Goal: Find contact information: Find contact information

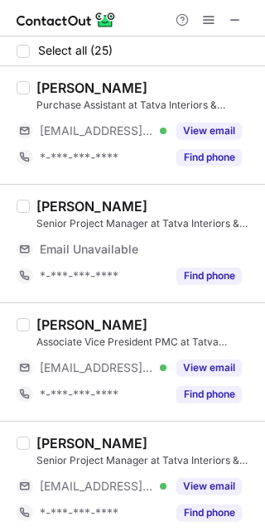
click at [235, 133] on button "View email" at bounding box center [208, 131] width 65 height 17
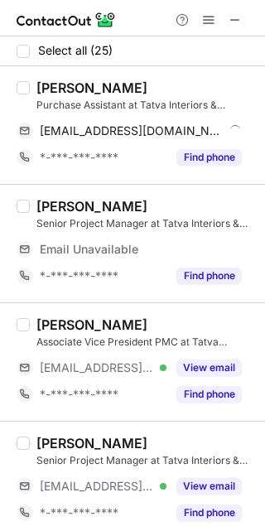
click at [68, 93] on div "Abhay Pandey" at bounding box center [91, 88] width 111 height 17
copy div "Abhay"
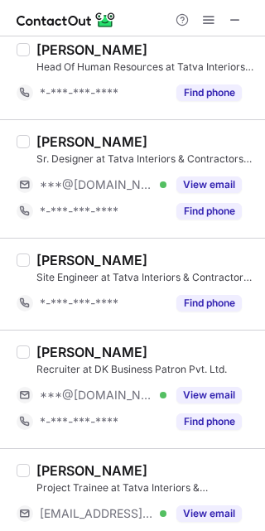
scroll to position [1160, 0]
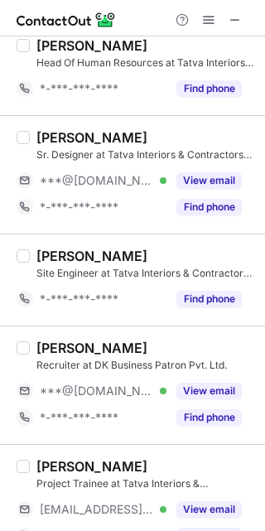
click at [227, 184] on button "View email" at bounding box center [208, 180] width 65 height 17
click at [71, 133] on div "Madhu singh" at bounding box center [91, 137] width 111 height 17
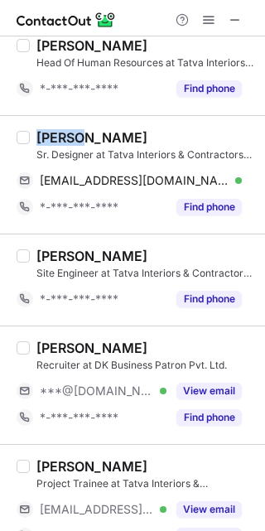
copy div "Madhu"
click at [71, 133] on div "Madhu singh" at bounding box center [91, 137] width 111 height 17
click at [243, 173] on div "madhu98734@gmail.com Verified Send email Copy" at bounding box center [136, 180] width 239 height 27
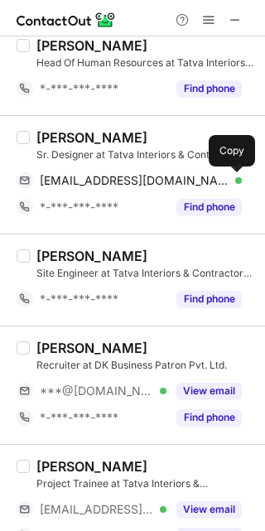
click at [232, 181] on span at bounding box center [233, 180] width 13 height 13
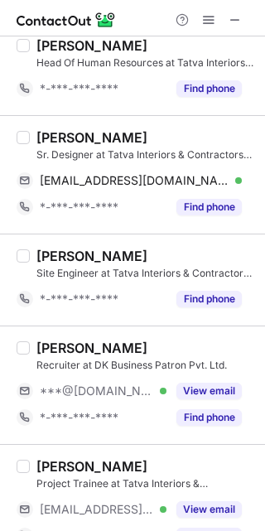
drag, startPoint x: 198, startPoint y: 390, endPoint x: 89, endPoint y: 369, distance: 111.3
click at [193, 389] on button "View email" at bounding box center [208, 391] width 65 height 17
click at [42, 345] on div "Rekha Gour" at bounding box center [91, 348] width 111 height 17
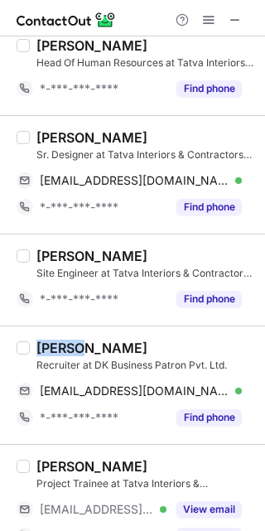
copy div "Rekha"
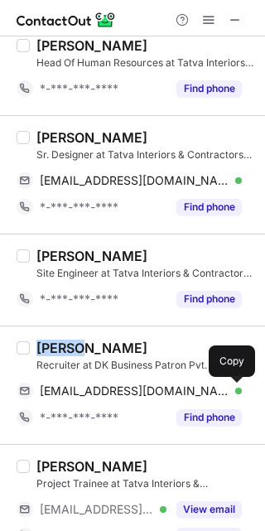
drag, startPoint x: 234, startPoint y: 386, endPoint x: 257, endPoint y: 374, distance: 25.2
click at [234, 386] on span at bounding box center [233, 390] width 13 height 13
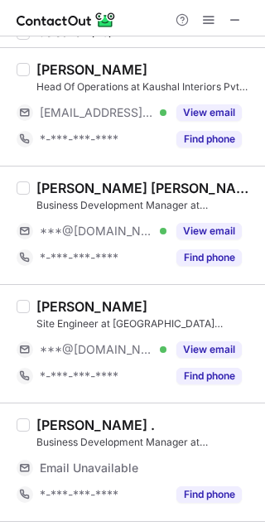
scroll to position [0, 0]
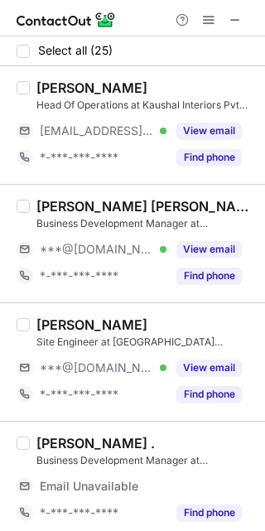
click at [197, 246] on button "View email" at bounding box center [208, 249] width 65 height 17
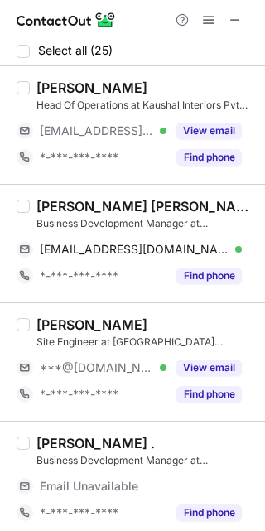
click at [208, 129] on button "View email" at bounding box center [208, 131] width 65 height 17
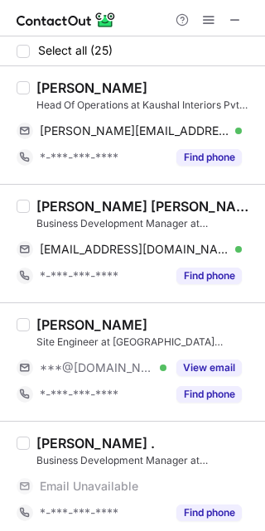
click at [220, 372] on button "View email" at bounding box center [208, 368] width 65 height 17
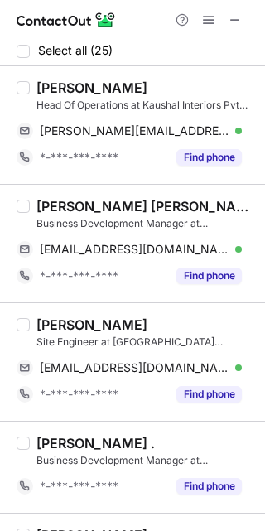
click at [73, 200] on div "J. KIRAN KARTHICK" at bounding box center [145, 206] width 219 height 17
copy div "KIRAN"
click at [73, 200] on div "J. KIRAN KARTHICK" at bounding box center [145, 206] width 219 height 17
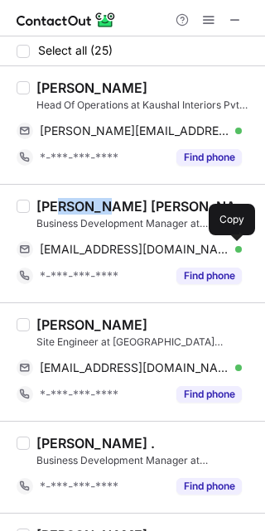
drag, startPoint x: 235, startPoint y: 251, endPoint x: 262, endPoint y: 291, distance: 47.8
click at [235, 250] on span at bounding box center [233, 249] width 13 height 13
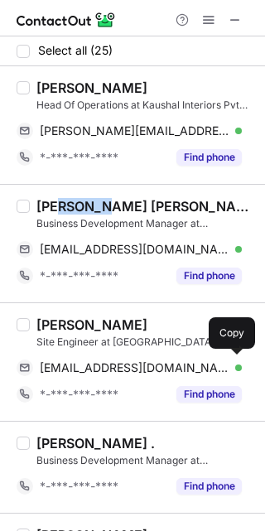
click at [47, 319] on div "Kunal Sharma" at bounding box center [91, 324] width 111 height 17
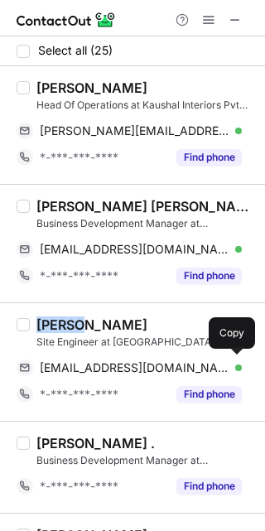
copy div "Kunal"
click at [47, 319] on div "Kunal Sharma" at bounding box center [91, 324] width 111 height 17
click at [232, 372] on span at bounding box center [233, 367] width 13 height 13
click at [68, 98] on div "Head Of Operations at Kaushal Interiors Pvt Ltd - India" at bounding box center [145, 105] width 219 height 15
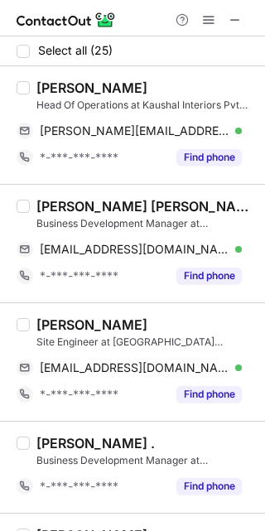
click at [76, 85] on div "Tejaswini Sharma" at bounding box center [91, 88] width 111 height 17
copy div "Tejaswini"
click at [76, 85] on div "Tejaswini Sharma" at bounding box center [91, 88] width 111 height 17
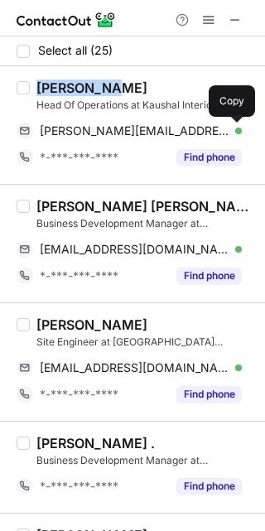
click at [239, 126] on span at bounding box center [233, 130] width 13 height 13
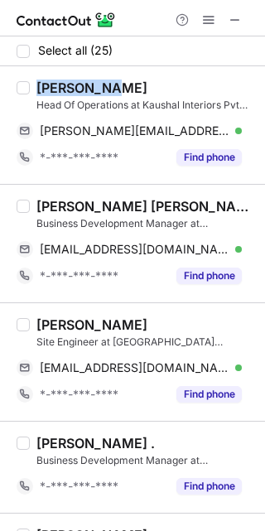
drag, startPoint x: 76, startPoint y: 207, endPoint x: 79, endPoint y: 228, distance: 20.9
click at [76, 207] on div "J. KIRAN KARTHICK" at bounding box center [145, 206] width 219 height 17
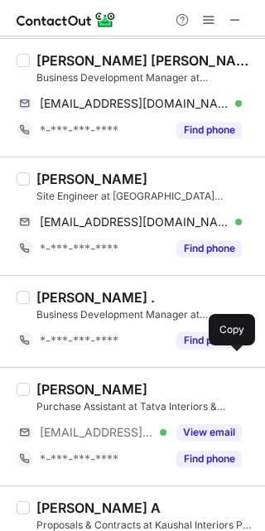
scroll to position [166, 0]
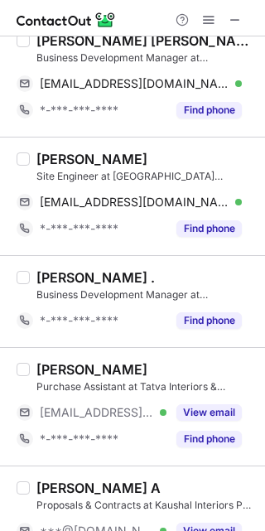
click at [224, 408] on button "View email" at bounding box center [208, 412] width 65 height 17
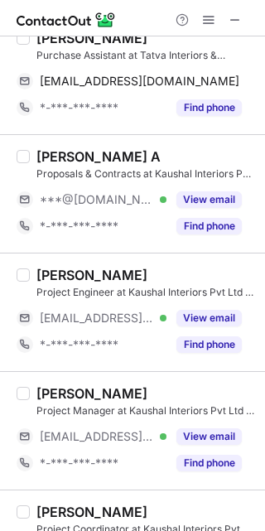
scroll to position [331, 0]
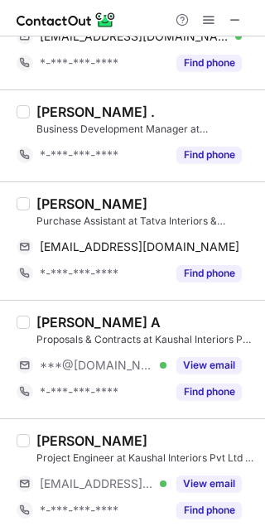
click at [199, 360] on button "View email" at bounding box center [208, 365] width 65 height 17
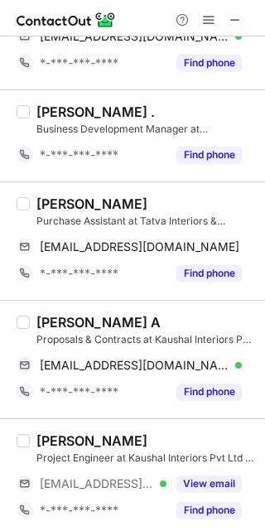
click at [43, 325] on div "Hanish A" at bounding box center [98, 322] width 124 height 17
copy div "Hanish"
click at [43, 325] on div "Hanish A" at bounding box center [98, 322] width 124 height 17
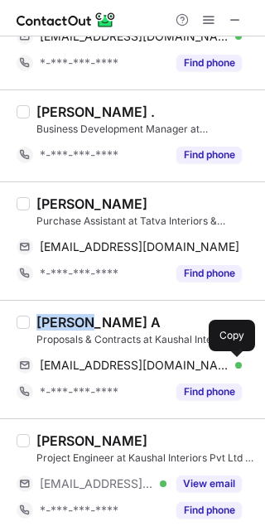
drag, startPoint x: 230, startPoint y: 364, endPoint x: 261, endPoint y: 355, distance: 31.8
click at [230, 364] on span at bounding box center [233, 365] width 13 height 13
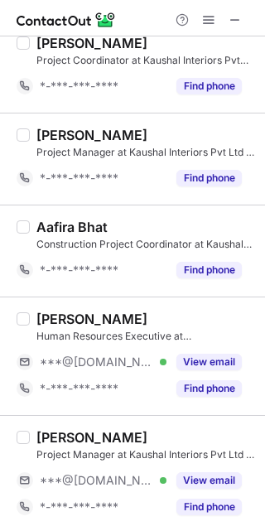
scroll to position [994, 0]
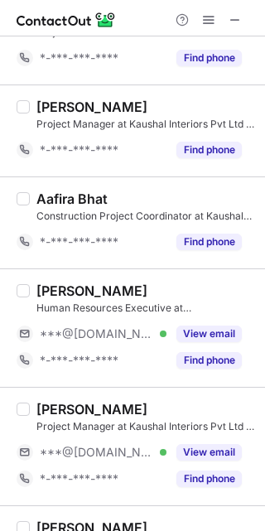
drag, startPoint x: 206, startPoint y: 330, endPoint x: 175, endPoint y: 325, distance: 31.9
click at [206, 330] on button "View email" at bounding box center [208, 334] width 65 height 17
click at [50, 289] on div "Harshita Chouksey" at bounding box center [91, 290] width 111 height 17
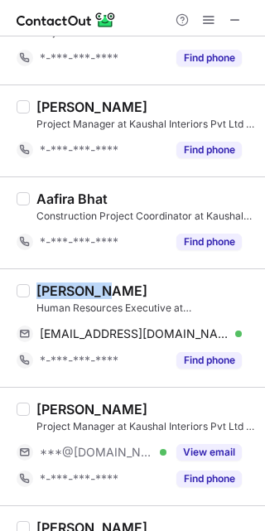
copy div "Harshita"
click at [50, 289] on div "Harshita Chouksey" at bounding box center [91, 290] width 111 height 17
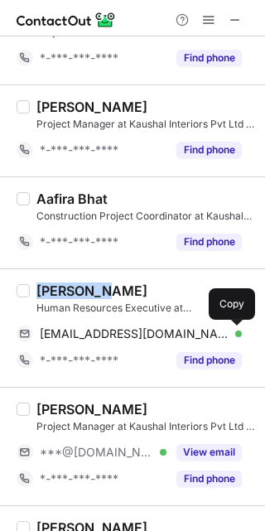
click at [233, 331] on span at bounding box center [233, 333] width 13 height 13
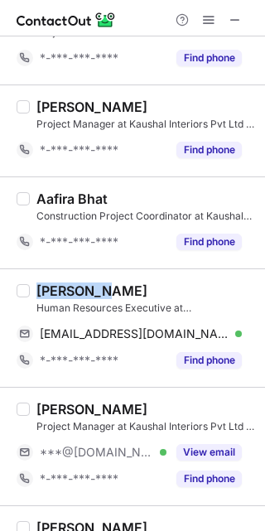
drag, startPoint x: 196, startPoint y: 454, endPoint x: 115, endPoint y: 423, distance: 86.8
click at [196, 454] on button "View email" at bounding box center [208, 452] width 65 height 17
click at [60, 412] on div "JAI SUTHAR" at bounding box center [91, 409] width 111 height 17
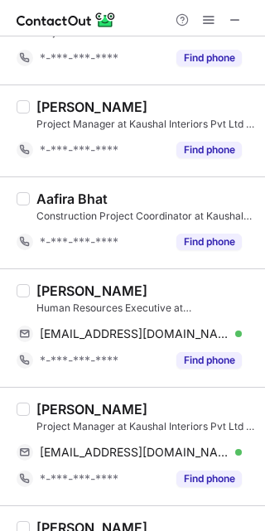
click at [45, 410] on div "JAI SUTHAR" at bounding box center [91, 409] width 111 height 17
copy div "JAI"
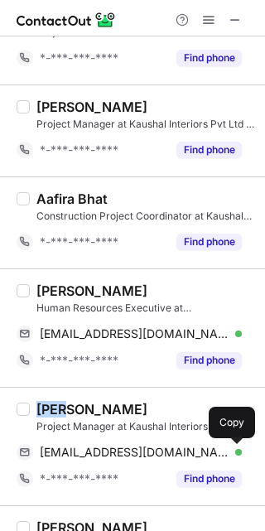
drag, startPoint x: 234, startPoint y: 451, endPoint x: 256, endPoint y: 449, distance: 21.7
click at [235, 451] on span at bounding box center [233, 452] width 13 height 13
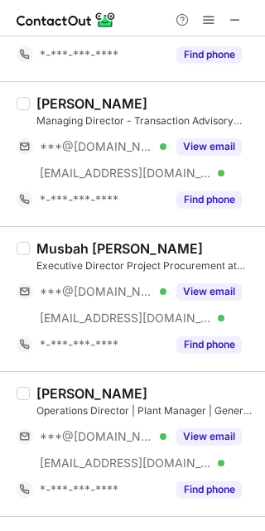
scroll to position [0, 0]
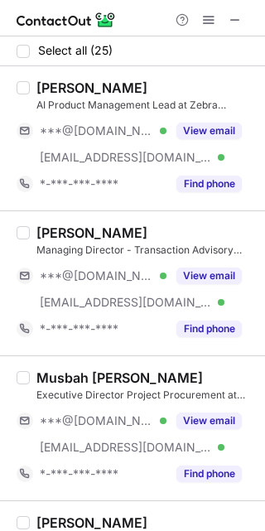
click at [210, 135] on button "View email" at bounding box center [208, 131] width 65 height 17
click at [60, 83] on div "Coby Segall" at bounding box center [91, 88] width 111 height 17
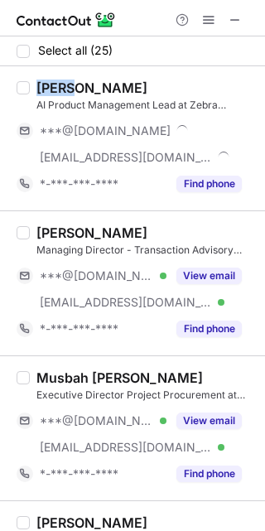
click at [62, 83] on div "Coby Segall" at bounding box center [91, 88] width 111 height 17
copy div "Coby"
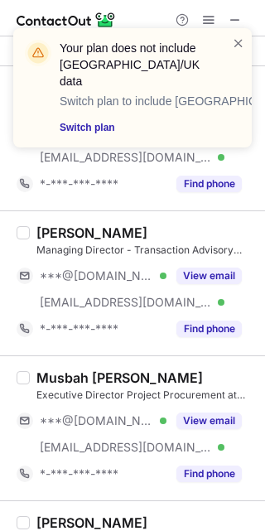
drag, startPoint x: 225, startPoint y: 283, endPoint x: 207, endPoint y: 266, distance: 25.2
click at [225, 282] on button "View email" at bounding box center [208, 276] width 65 height 17
click at [65, 233] on div "Chad Zoretic" at bounding box center [91, 233] width 111 height 17
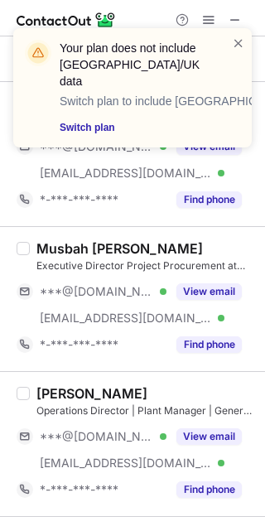
scroll to position [166, 0]
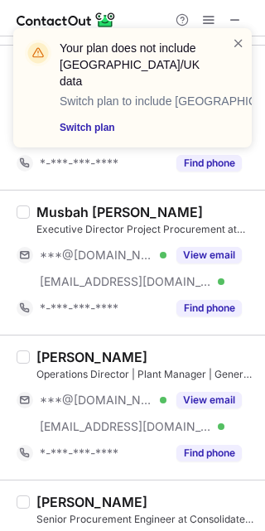
click at [217, 252] on button "View email" at bounding box center [208, 255] width 65 height 17
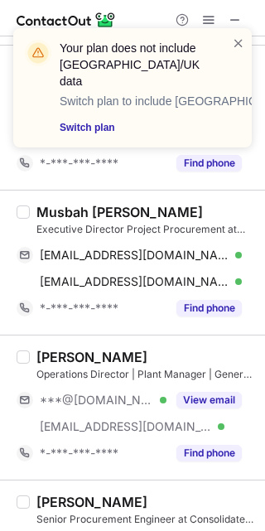
click at [45, 215] on div "Musbah Abu Jarad" at bounding box center [119, 212] width 167 height 17
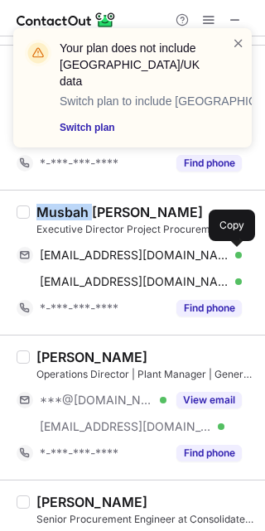
drag, startPoint x: 237, startPoint y: 255, endPoint x: 264, endPoint y: 258, distance: 27.5
click at [237, 255] on span at bounding box center [233, 255] width 13 height 13
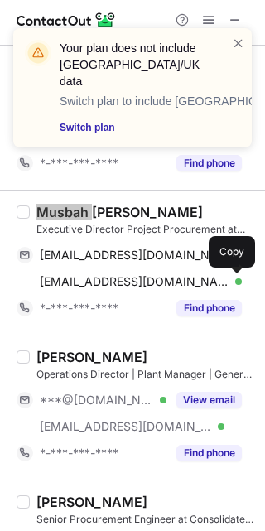
drag, startPoint x: 232, startPoint y: 282, endPoint x: 263, endPoint y: 282, distance: 31.5
click at [231, 282] on span at bounding box center [233, 281] width 13 height 13
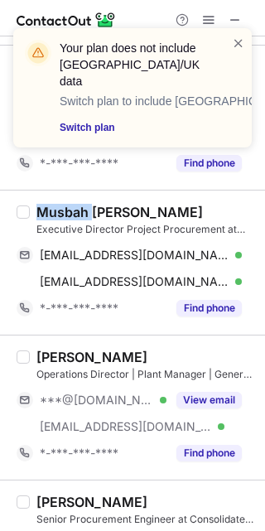
click at [43, 343] on div "Paulo Moreira Operations Director | Plant Manager | General Manager | Senior Ma…" at bounding box center [132, 407] width 265 height 145
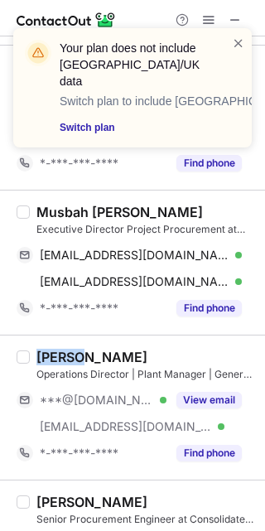
click at [43, 343] on div "Paulo Moreira Operations Director | Plant Manager | General Manager | Senior Ma…" at bounding box center [132, 407] width 265 height 145
drag, startPoint x: 184, startPoint y: 400, endPoint x: 198, endPoint y: 400, distance: 14.1
click at [189, 400] on button "View email" at bounding box center [208, 400] width 65 height 17
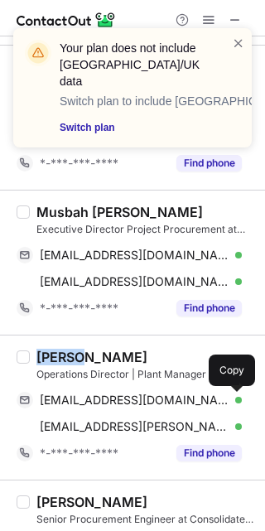
drag, startPoint x: 237, startPoint y: 405, endPoint x: 261, endPoint y: 391, distance: 27.8
click at [237, 404] on span at bounding box center [233, 400] width 13 height 13
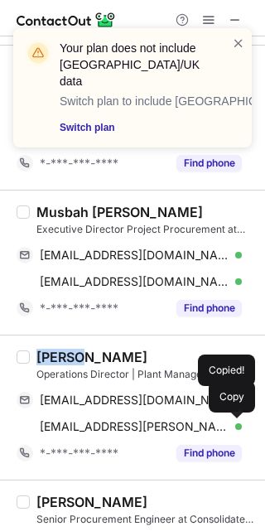
drag, startPoint x: 237, startPoint y: 429, endPoint x: 262, endPoint y: 418, distance: 27.1
click at [237, 429] on span at bounding box center [233, 426] width 13 height 13
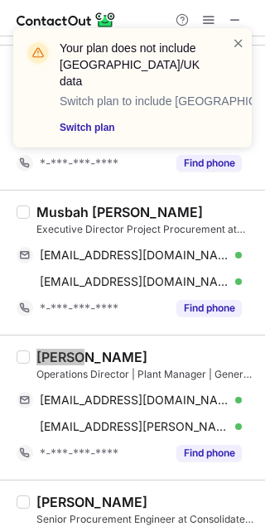
scroll to position [331, 0]
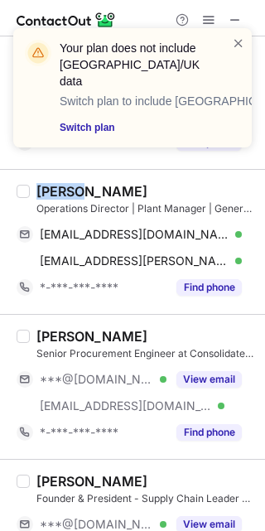
drag, startPoint x: 207, startPoint y: 380, endPoint x: 160, endPoint y: 377, distance: 47.3
click at [201, 380] on button "View email" at bounding box center [208, 379] width 65 height 17
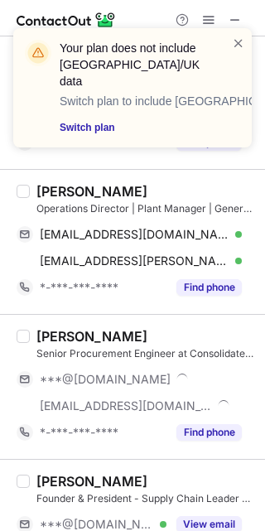
click at [79, 337] on div "Oussama Aouf" at bounding box center [91, 336] width 111 height 17
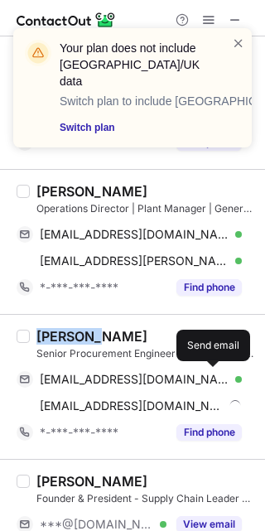
click at [220, 383] on button at bounding box center [213, 379] width 17 height 17
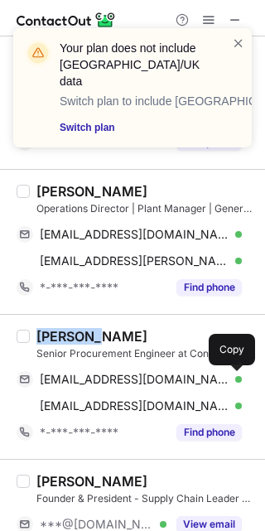
click at [231, 382] on span at bounding box center [233, 379] width 13 height 13
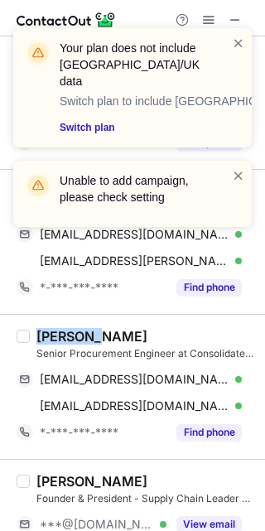
click at [234, 382] on span at bounding box center [233, 379] width 13 height 13
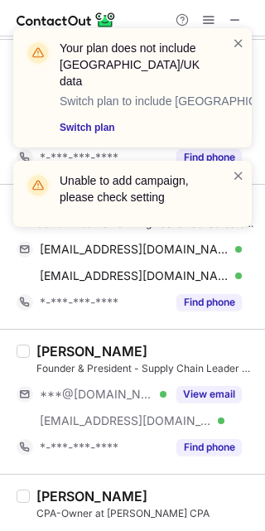
scroll to position [497, 0]
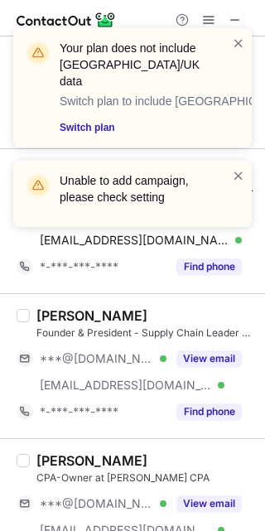
drag, startPoint x: 199, startPoint y: 362, endPoint x: 54, endPoint y: 316, distance: 152.0
click at [198, 362] on button "View email" at bounding box center [208, 358] width 65 height 17
click at [32, 306] on div "Sam Ciurdar Founder & President - Supply Chain Leader at Ciao Logistics ***@gma…" at bounding box center [132, 365] width 265 height 145
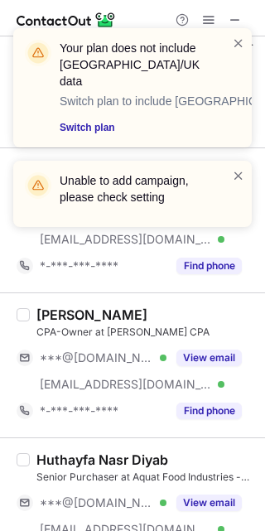
scroll to position [663, 0]
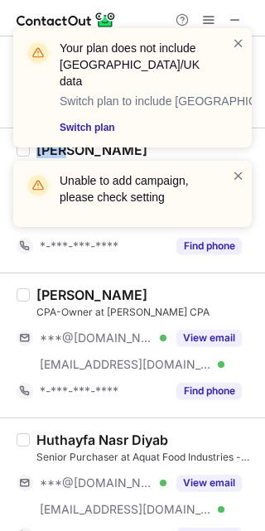
click at [190, 338] on button "View email" at bounding box center [208, 338] width 65 height 17
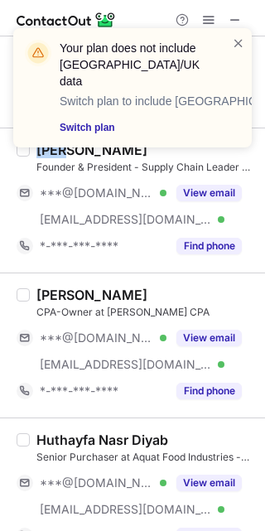
click at [210, 477] on button "View email" at bounding box center [208, 483] width 65 height 17
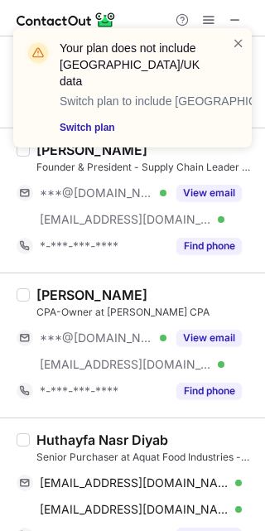
click at [59, 437] on div "Huthayfa Nasr Diyab" at bounding box center [102, 440] width 132 height 17
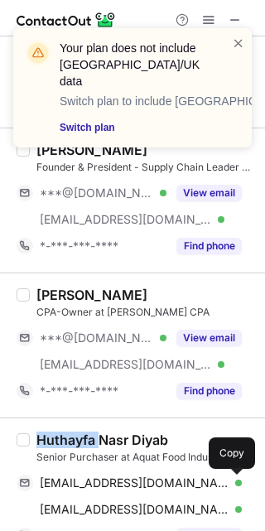
drag, startPoint x: 225, startPoint y: 482, endPoint x: 263, endPoint y: 483, distance: 38.1
click at [225, 482] on button at bounding box center [233, 483] width 17 height 17
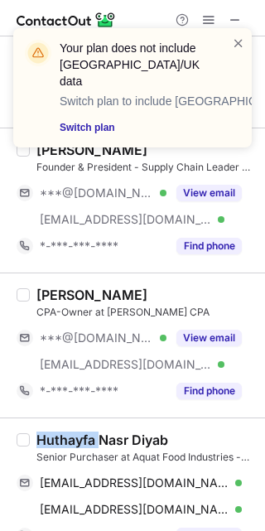
click at [238, 507] on span at bounding box center [233, 509] width 13 height 13
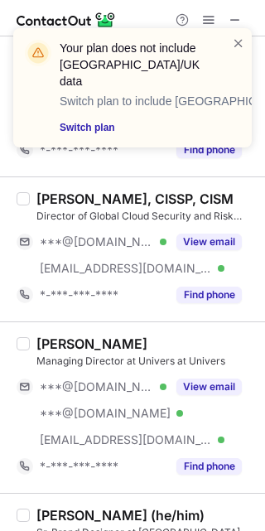
scroll to position [994, 0]
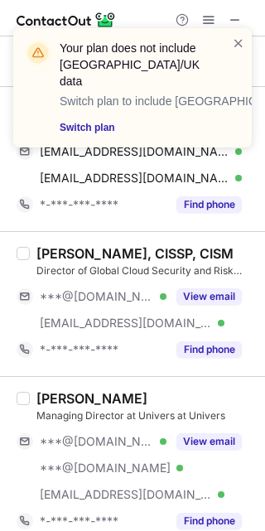
drag, startPoint x: 186, startPoint y: 298, endPoint x: 180, endPoint y: 427, distance: 128.6
click at [186, 298] on button "View email" at bounding box center [208, 296] width 65 height 17
click at [215, 447] on button "View email" at bounding box center [208, 441] width 65 height 17
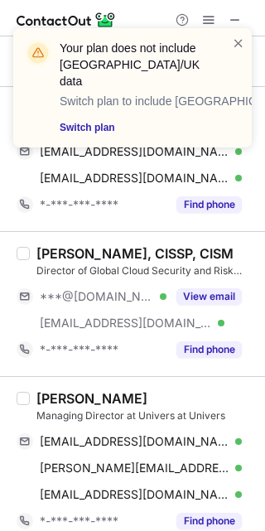
click at [48, 396] on div "Drazen Nikolic" at bounding box center [91, 398] width 111 height 17
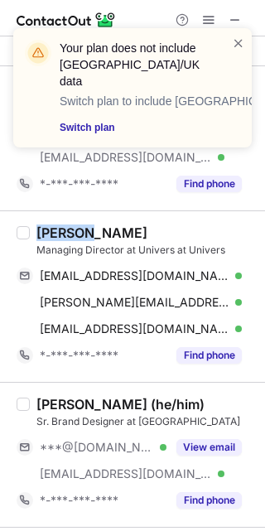
scroll to position [1325, 0]
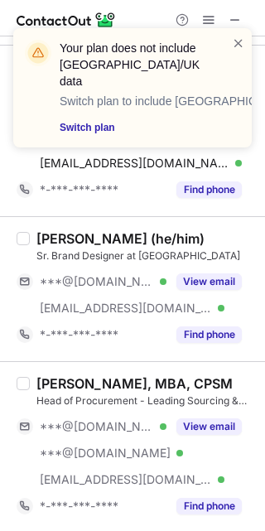
click at [204, 282] on button "View email" at bounding box center [208, 281] width 65 height 17
click at [207, 419] on button "View email" at bounding box center [208, 426] width 65 height 17
click at [190, 432] on button "View email" at bounding box center [208, 426] width 65 height 17
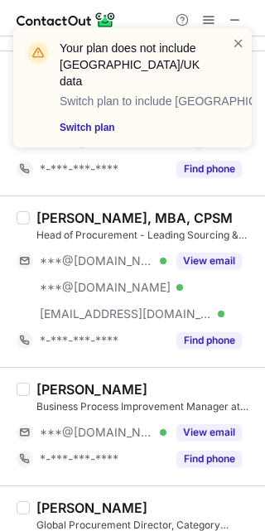
drag, startPoint x: 204, startPoint y: 428, endPoint x: 165, endPoint y: 440, distance: 40.6
click at [204, 430] on button "View email" at bounding box center [208, 432] width 65 height 17
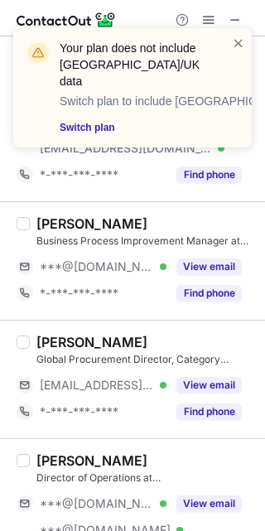
click at [192, 398] on div "Find phone" at bounding box center [204, 411] width 75 height 27
click at [192, 391] on button "View email" at bounding box center [208, 385] width 65 height 17
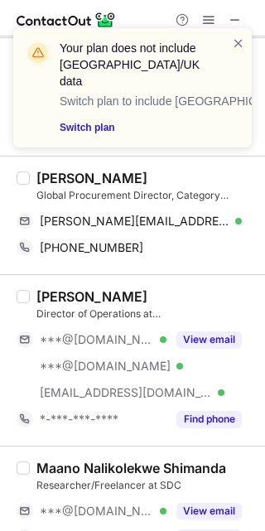
scroll to position [1823, 0]
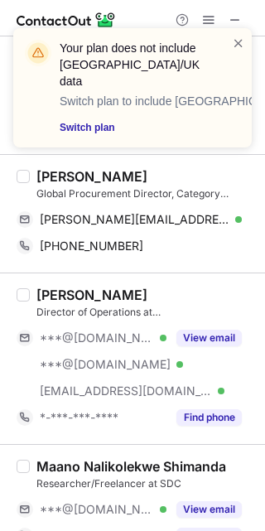
click at [48, 179] on div "Marc Romero Sanchez" at bounding box center [91, 176] width 111 height 17
click at [48, 178] on div "Marc Romero Sanchez" at bounding box center [91, 176] width 111 height 17
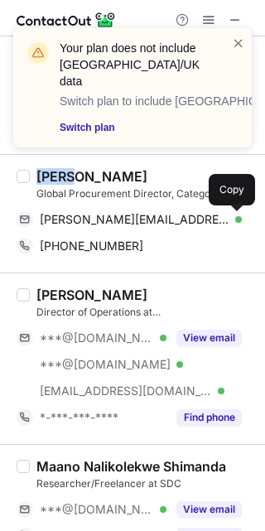
drag, startPoint x: 238, startPoint y: 215, endPoint x: 262, endPoint y: 229, distance: 27.8
click at [238, 215] on span at bounding box center [233, 219] width 13 height 13
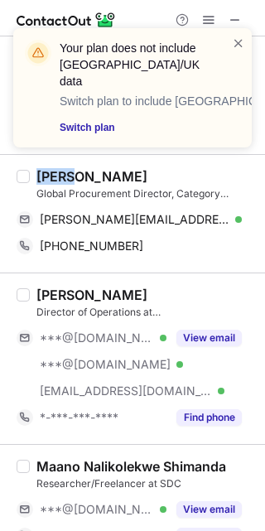
click at [59, 299] on div "Zahid Hussain" at bounding box center [91, 295] width 111 height 17
click at [61, 303] on div "Zahid Hussain Director of Operations at Vesta Care Home Health Care Center L.L.C" at bounding box center [145, 303] width 219 height 33
click at [52, 295] on div "Zahid Hussain" at bounding box center [91, 295] width 111 height 17
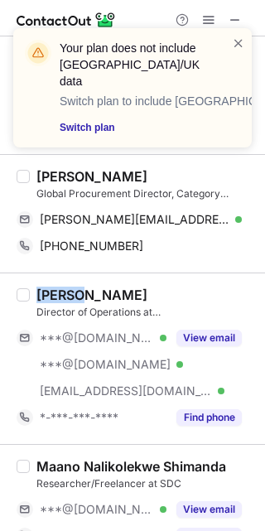
click at [52, 295] on div "Zahid Hussain" at bounding box center [91, 295] width 111 height 17
click at [231, 348] on div "View email" at bounding box center [204, 338] width 75 height 27
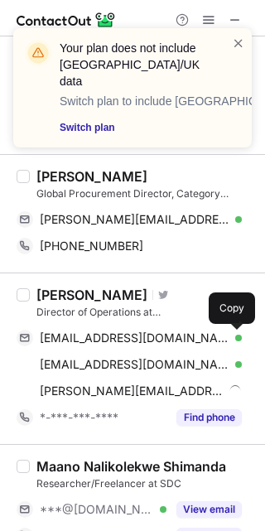
click at [231, 342] on span at bounding box center [233, 337] width 13 height 13
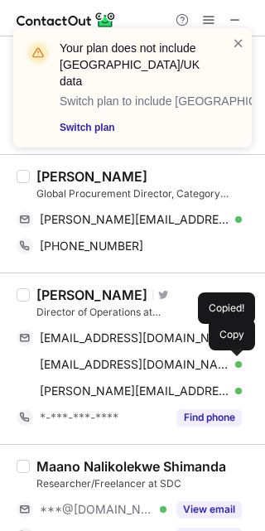
drag, startPoint x: 240, startPoint y: 365, endPoint x: 258, endPoint y: 379, distance: 22.5
click at [241, 367] on button at bounding box center [233, 364] width 17 height 17
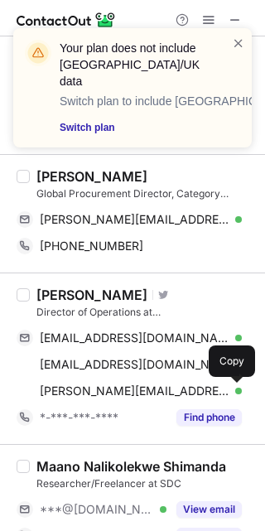
drag, startPoint x: 239, startPoint y: 395, endPoint x: 257, endPoint y: 408, distance: 21.4
click at [239, 394] on span at bounding box center [233, 390] width 13 height 13
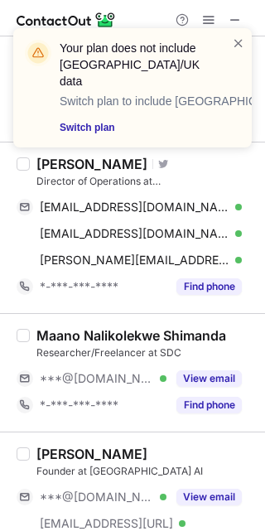
scroll to position [1988, 0]
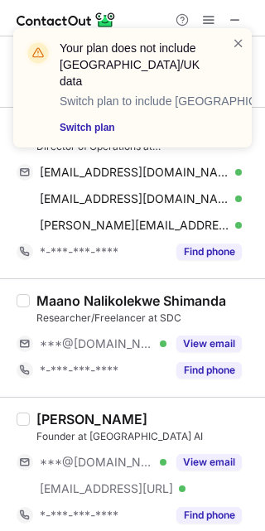
drag, startPoint x: 225, startPoint y: 338, endPoint x: 206, endPoint y: 339, distance: 19.1
click at [225, 338] on button "View email" at bounding box center [208, 344] width 65 height 17
click at [61, 289] on div "Maano Nalikolekwe Shimanda Researcher/Freelancer at SDC ***@gmail.com *-***-***…" at bounding box center [132, 337] width 265 height 118
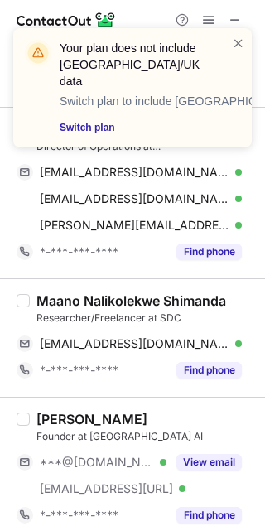
click at [61, 289] on div "Maano Nalikolekwe Shimanda Researcher/Freelancer at SDC mshimanda@gmail.com Ver…" at bounding box center [132, 337] width 265 height 118
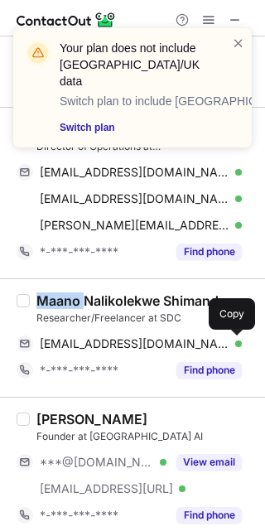
drag, startPoint x: 235, startPoint y: 342, endPoint x: 256, endPoint y: 351, distance: 22.6
click at [240, 344] on button at bounding box center [233, 344] width 17 height 17
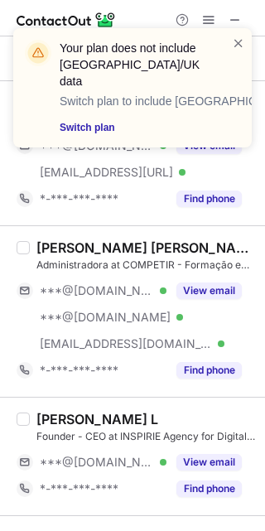
scroll to position [2320, 0]
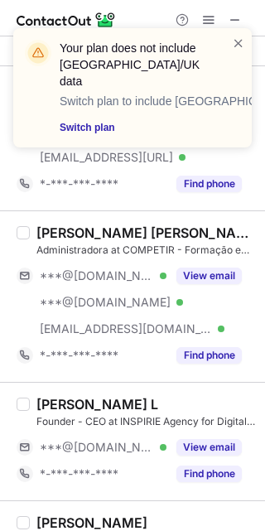
drag, startPoint x: 214, startPoint y: 286, endPoint x: 205, endPoint y: 340, distance: 54.5
click at [214, 285] on div "View email" at bounding box center [204, 276] width 75 height 27
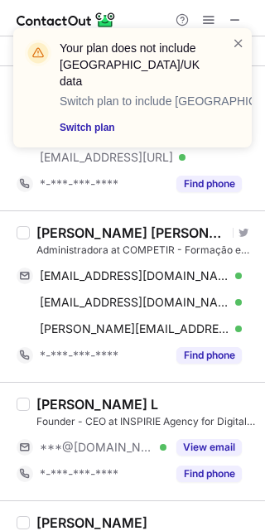
drag, startPoint x: 211, startPoint y: 445, endPoint x: 217, endPoint y: 278, distance: 167.4
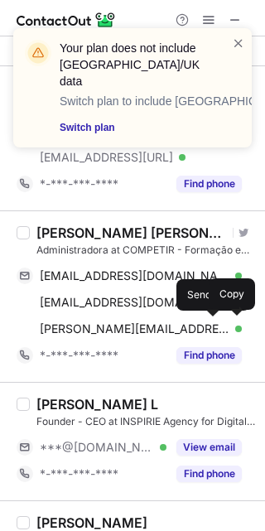
click at [43, 240] on div "NATALLIA Catarina" at bounding box center [131, 233] width 191 height 17
drag, startPoint x: 242, startPoint y: 278, endPoint x: 236, endPoint y: 288, distance: 11.5
click at [242, 278] on div "nataliacatarina@gmail.com Verified Send email Copy" at bounding box center [129, 276] width 225 height 27
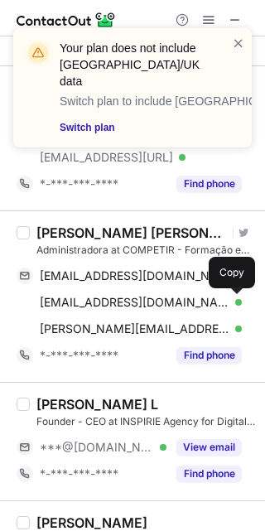
drag, startPoint x: 238, startPoint y: 302, endPoint x: 262, endPoint y: 367, distance: 69.7
click at [238, 302] on span at bounding box center [233, 302] width 13 height 13
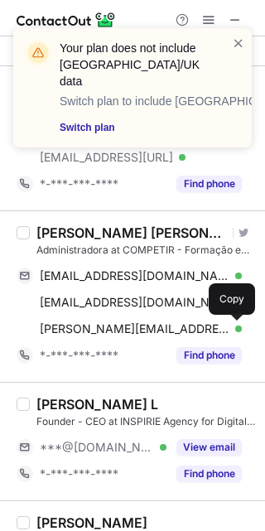
drag, startPoint x: 239, startPoint y: 336, endPoint x: 258, endPoint y: 384, distance: 51.7
click at [239, 336] on button at bounding box center [233, 329] width 17 height 17
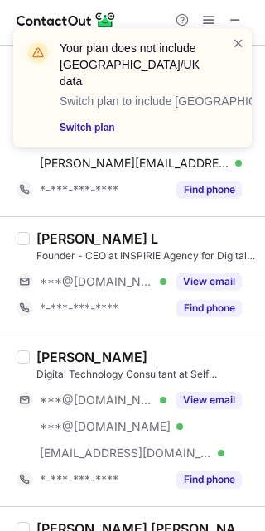
drag, startPoint x: 196, startPoint y: 404, endPoint x: 72, endPoint y: 379, distance: 126.9
click at [196, 404] on button "View email" at bounding box center [208, 400] width 65 height 17
click at [40, 358] on div "Adrian Espinosa" at bounding box center [91, 357] width 111 height 17
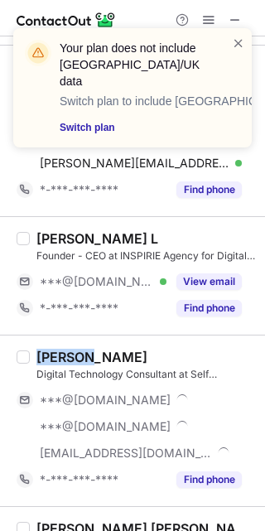
click at [40, 358] on div "Adrian Espinosa" at bounding box center [91, 357] width 111 height 17
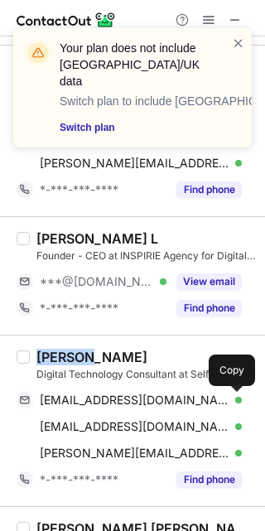
drag, startPoint x: 232, startPoint y: 394, endPoint x: 258, endPoint y: 398, distance: 26.8
click at [231, 397] on span at bounding box center [233, 400] width 13 height 13
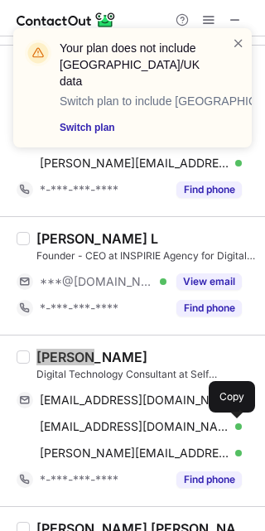
drag, startPoint x: 228, startPoint y: 432, endPoint x: 258, endPoint y: 430, distance: 30.8
click at [232, 430] on span at bounding box center [233, 426] width 13 height 13
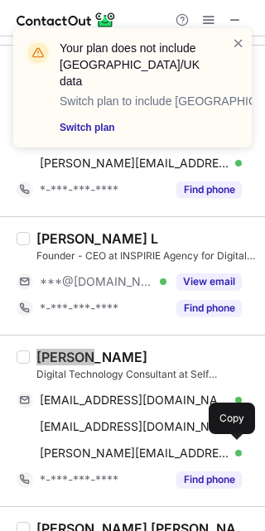
click at [227, 454] on div "adrian.espinosa@linde.com Verified Send email Copy" at bounding box center [129, 453] width 225 height 27
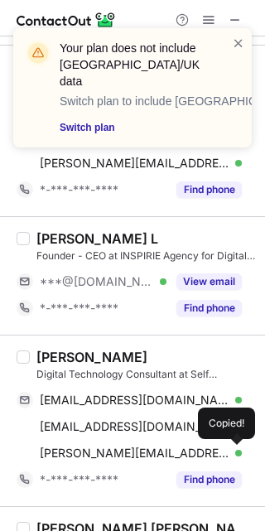
click at [234, 453] on span at bounding box center [233, 453] width 13 height 13
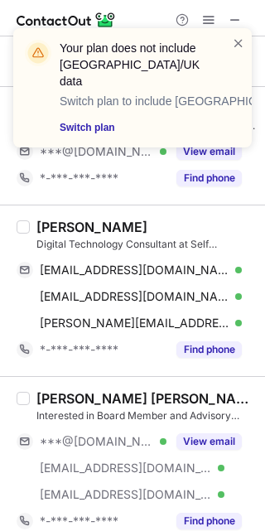
scroll to position [2651, 0]
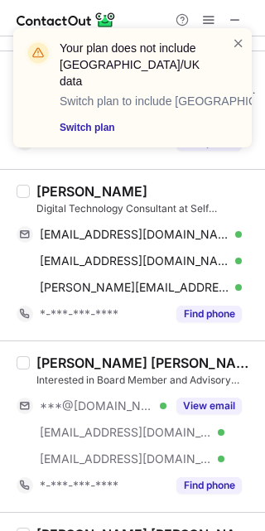
drag, startPoint x: 246, startPoint y: 401, endPoint x: 120, endPoint y: 384, distance: 127.0
click at [245, 401] on div "***@gmail.com Verified ***@lehtipiste.fi Verified ***@carrier.utc.com Verified …" at bounding box center [136, 433] width 239 height 80
click at [46, 363] on div "Teppo Pennanen" at bounding box center [145, 363] width 219 height 17
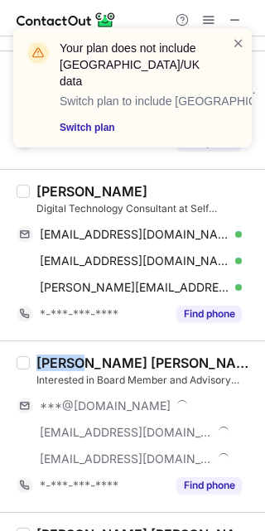
drag, startPoint x: 46, startPoint y: 363, endPoint x: 264, endPoint y: 354, distance: 218.1
click at [47, 362] on div "Teppo Pennanen" at bounding box center [145, 363] width 219 height 17
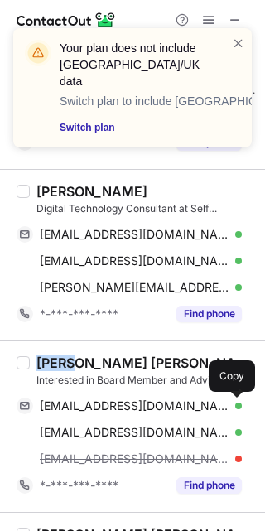
click at [236, 408] on span at bounding box center [233, 405] width 13 height 13
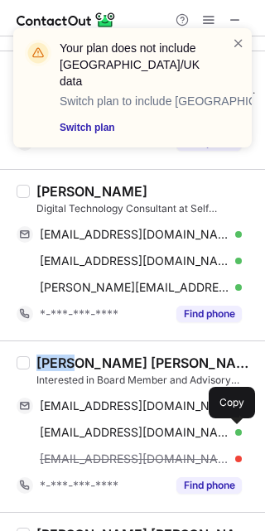
click at [240, 427] on button at bounding box center [233, 432] width 17 height 17
click at [239, 427] on span at bounding box center [233, 432] width 13 height 13
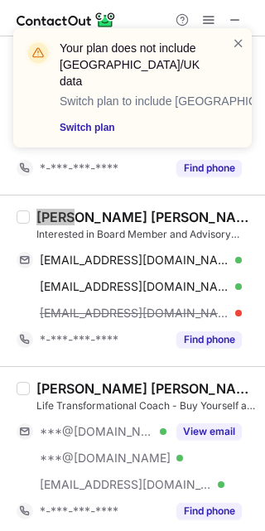
scroll to position [2817, 0]
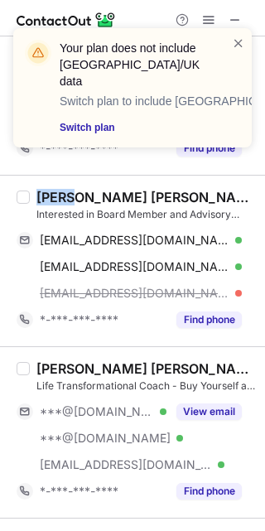
drag, startPoint x: 219, startPoint y: 425, endPoint x: 17, endPoint y: 372, distance: 209.0
click at [219, 425] on div "***@gmail.com Verified ***@hotmail.com Verified ***@buyyourself.io Verified Vie…" at bounding box center [136, 438] width 239 height 80
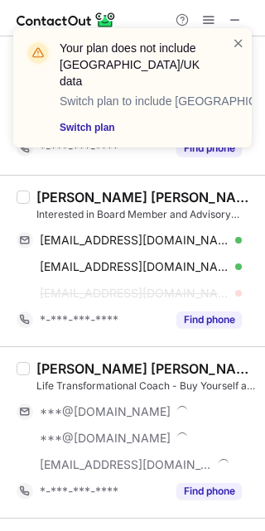
click at [53, 353] on div "Adele Kamel Whitley Life Transformational Coach - Buy Yourself at Buy Yourself …" at bounding box center [132, 431] width 265 height 171
drag, startPoint x: 53, startPoint y: 353, endPoint x: 60, endPoint y: 358, distance: 9.0
click at [55, 355] on div "Adele Kamel Whitley Life Transformational Coach - Buy Yourself at Buy Yourself …" at bounding box center [132, 431] width 265 height 171
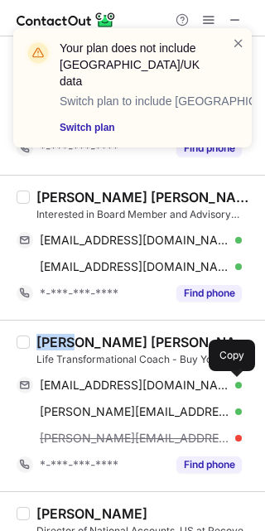
click at [236, 389] on span at bounding box center [233, 385] width 13 height 13
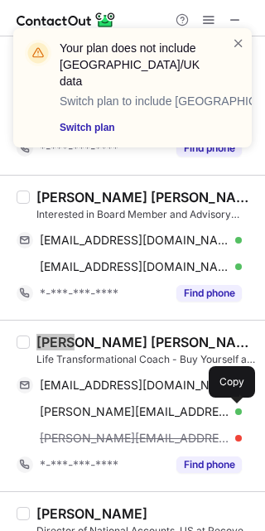
click at [237, 412] on span at bounding box center [233, 411] width 13 height 13
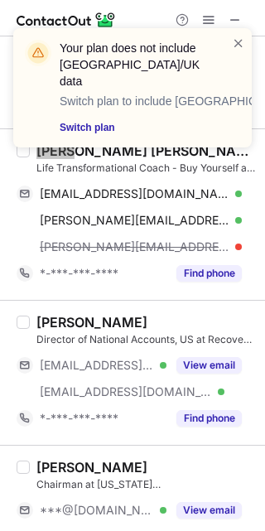
scroll to position [2982, 0]
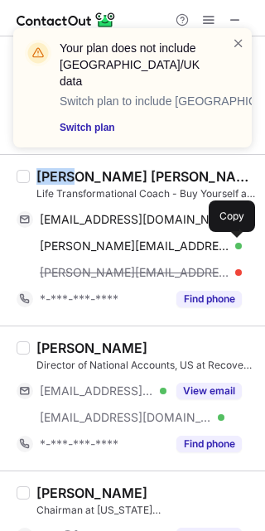
drag, startPoint x: 189, startPoint y: 375, endPoint x: 99, endPoint y: 383, distance: 90.6
click at [189, 375] on div "Mike J. Burch Director of National Accounts, US at Recovery Force Health ***@at…" at bounding box center [142, 399] width 225 height 118
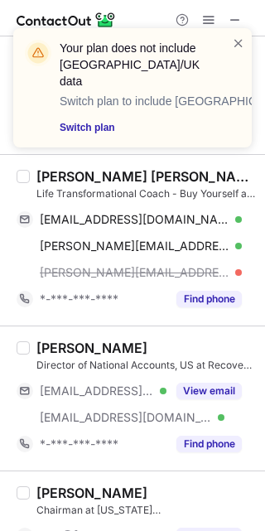
click at [46, 340] on div "Mike J. Burch" at bounding box center [91, 348] width 111 height 17
click at [49, 343] on div "Mike J. Burch" at bounding box center [91, 348] width 111 height 17
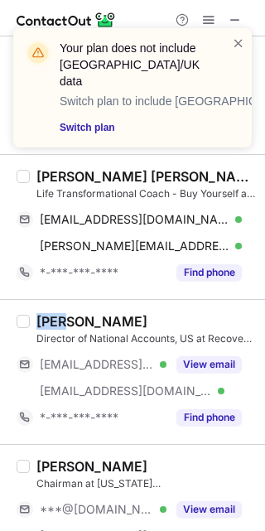
click at [234, 388] on div "***@att.net Verified ***@verizon.net Verified View email" at bounding box center [136, 377] width 239 height 53
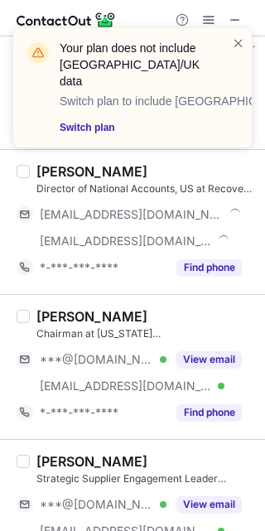
scroll to position [3148, 0]
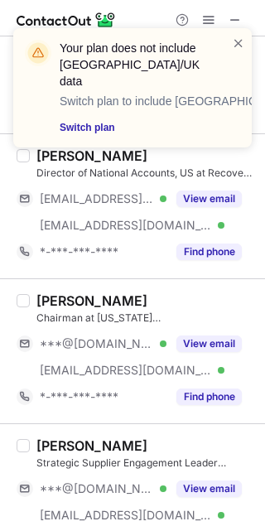
click at [216, 352] on div "View email" at bounding box center [204, 344] width 75 height 27
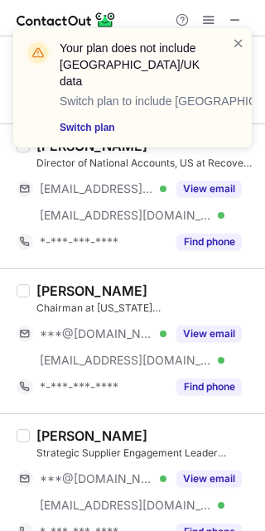
scroll to position [3185, 0]
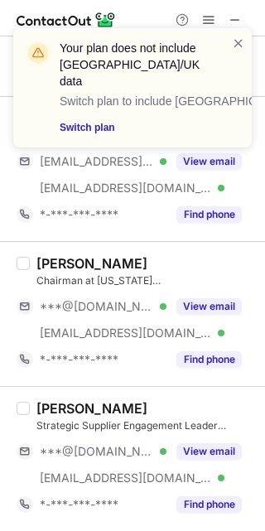
click at [205, 449] on button "View email" at bounding box center [208, 451] width 65 height 17
click at [54, 406] on div "Allen Sherwin" at bounding box center [91, 408] width 111 height 17
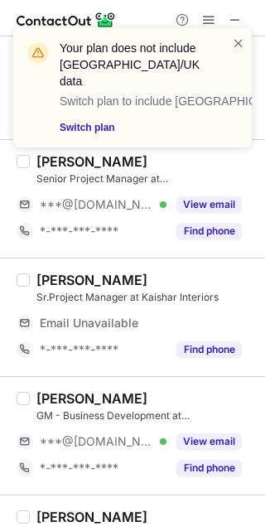
scroll to position [866, 0]
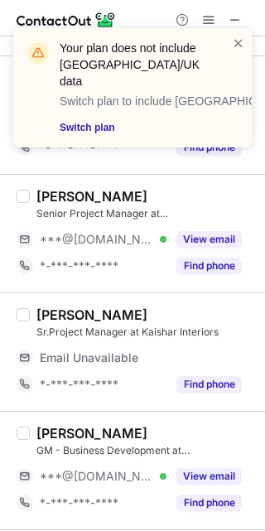
drag, startPoint x: 238, startPoint y: 42, endPoint x: 215, endPoint y: 73, distance: 37.9
click at [237, 42] on span at bounding box center [238, 43] width 13 height 17
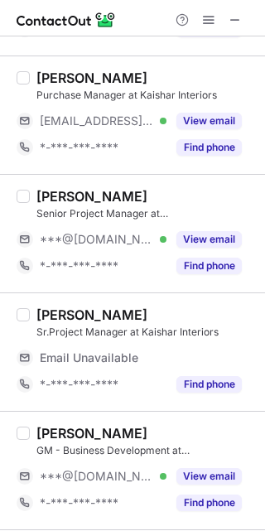
scroll to position [0, 0]
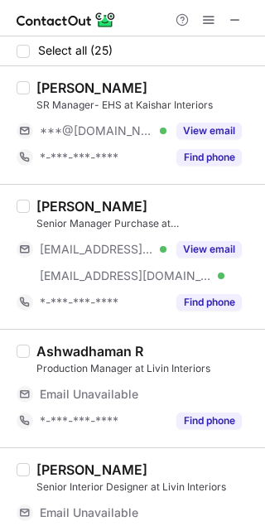
click at [233, 133] on button "View email" at bounding box center [208, 131] width 65 height 17
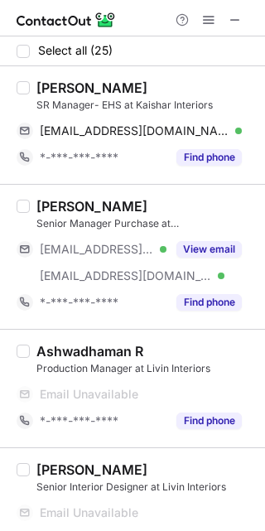
click at [46, 88] on div "Shivam Bajpai" at bounding box center [91, 88] width 111 height 17
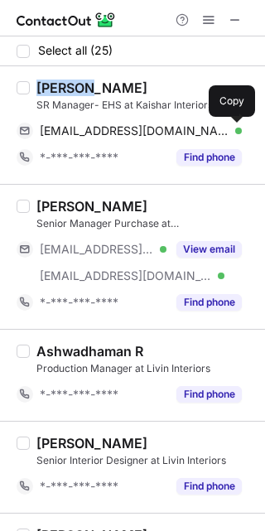
drag, startPoint x: 227, startPoint y: 133, endPoint x: 236, endPoint y: 132, distance: 9.2
click at [227, 133] on span at bounding box center [233, 130] width 13 height 13
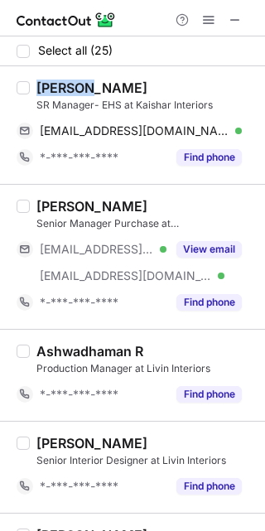
click at [56, 204] on div "vishal khochare" at bounding box center [91, 206] width 111 height 17
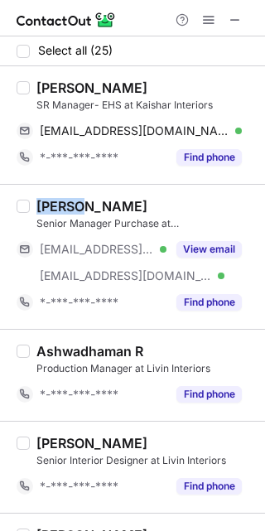
drag, startPoint x: 58, startPoint y: 205, endPoint x: 69, endPoint y: 207, distance: 11.1
click at [59, 205] on div "vishal khochare" at bounding box center [91, 206] width 111 height 17
click at [204, 264] on div "***@rediffmail.com Verified ***@kaisharinteriors.com Verified View email" at bounding box center [136, 262] width 239 height 53
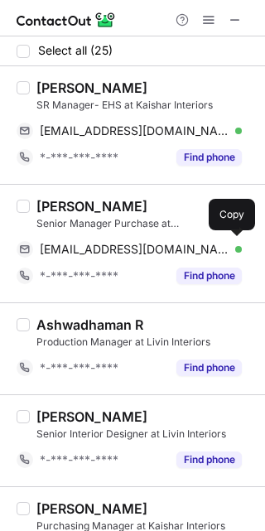
click at [225, 255] on div "vishal_khochare@rediffmail.com Verified" at bounding box center [141, 249] width 202 height 15
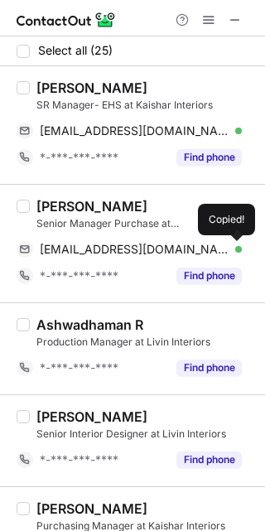
click at [230, 253] on span at bounding box center [233, 249] width 13 height 13
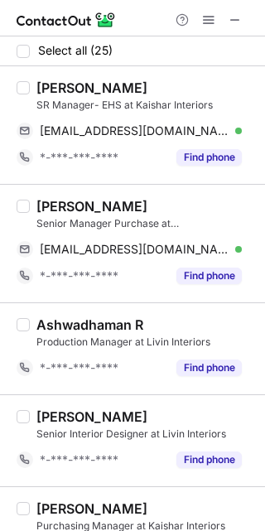
scroll to position [166, 0]
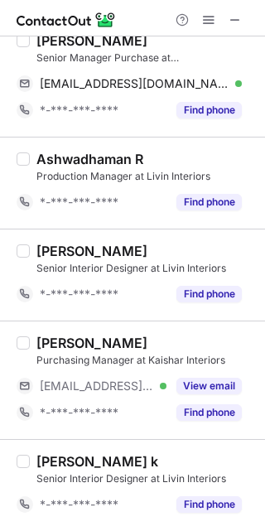
drag, startPoint x: 220, startPoint y: 377, endPoint x: 119, endPoint y: 359, distance: 102.7
click at [220, 378] on button "View email" at bounding box center [208, 386] width 65 height 17
click at [56, 342] on div "Pravin Chavan" at bounding box center [91, 343] width 111 height 17
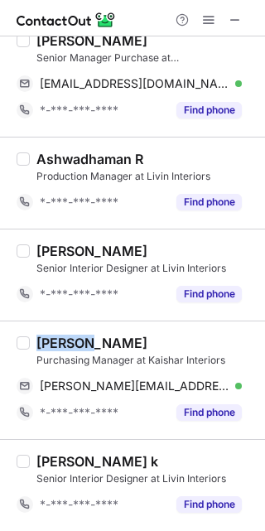
click at [56, 342] on div "Pravin Chavan" at bounding box center [91, 343] width 111 height 17
click at [235, 391] on span at bounding box center [233, 385] width 13 height 13
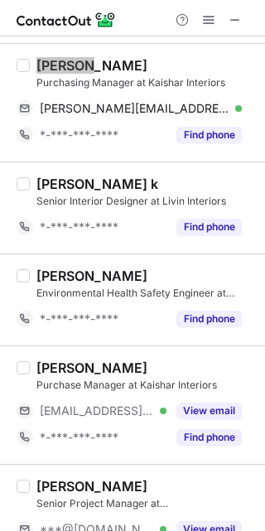
scroll to position [497, 0]
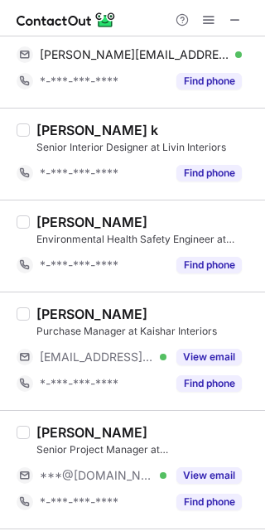
drag, startPoint x: 205, startPoint y: 365, endPoint x: 163, endPoint y: 361, distance: 42.5
click at [205, 365] on div "View email" at bounding box center [204, 357] width 75 height 27
click at [69, 307] on div "Raman Talkar" at bounding box center [91, 314] width 111 height 17
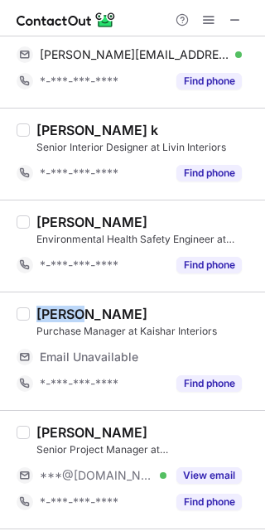
click at [69, 307] on div "Raman Talkar" at bounding box center [91, 314] width 111 height 17
drag, startPoint x: 212, startPoint y: 463, endPoint x: 119, endPoint y: 460, distance: 92.8
click at [211, 463] on div "View email" at bounding box center [204, 475] width 75 height 27
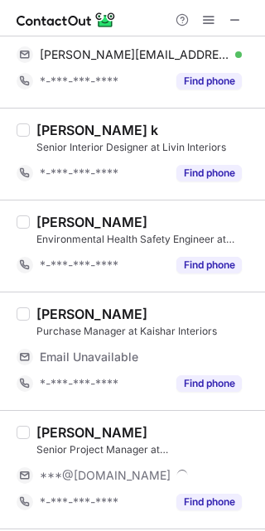
click at [57, 427] on div "Manuvel Achary" at bounding box center [91, 432] width 111 height 17
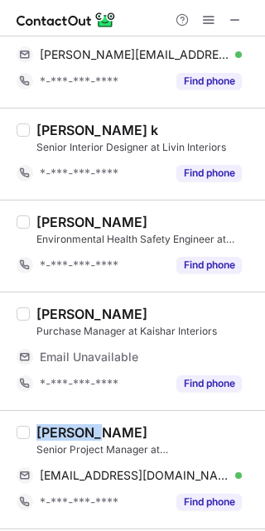
click at [57, 427] on div "Manuvel Achary" at bounding box center [91, 432] width 111 height 17
drag, startPoint x: 233, startPoint y: 472, endPoint x: 262, endPoint y: 451, distance: 36.1
click at [233, 472] on span at bounding box center [233, 475] width 13 height 13
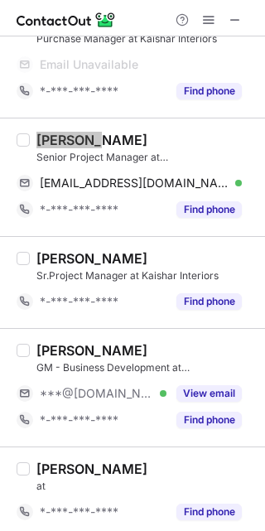
scroll to position [828, 0]
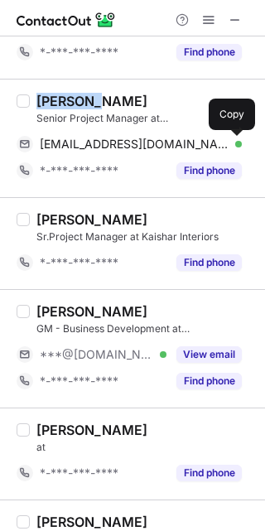
drag, startPoint x: 212, startPoint y: 358, endPoint x: 30, endPoint y: 321, distance: 186.0
click at [212, 358] on button "View email" at bounding box center [208, 354] width 65 height 17
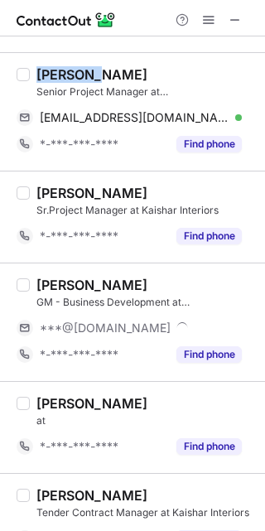
click at [54, 308] on div "GM - Business Development at Kaishar Interiors" at bounding box center [145, 302] width 219 height 15
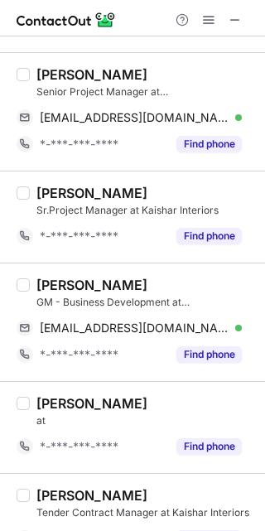
click at [60, 286] on div "Tushar Gudekar" at bounding box center [91, 285] width 111 height 17
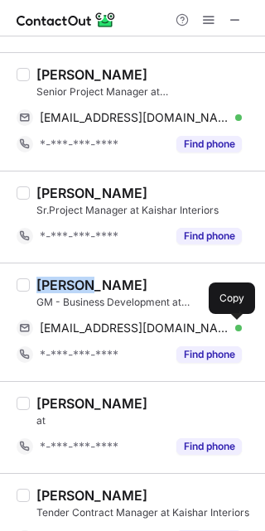
click at [239, 333] on span at bounding box center [233, 327] width 13 height 13
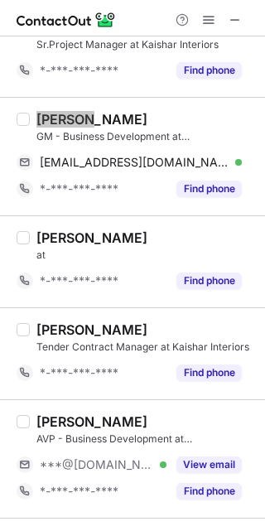
scroll to position [1160, 0]
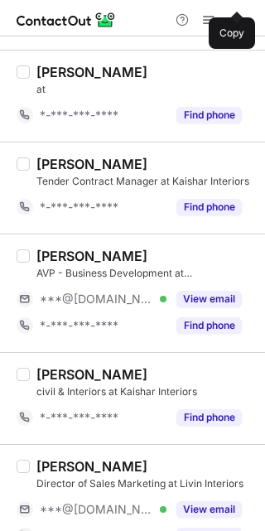
drag, startPoint x: 211, startPoint y: 303, endPoint x: 100, endPoint y: 284, distance: 112.6
click at [211, 303] on button "View email" at bounding box center [208, 299] width 65 height 17
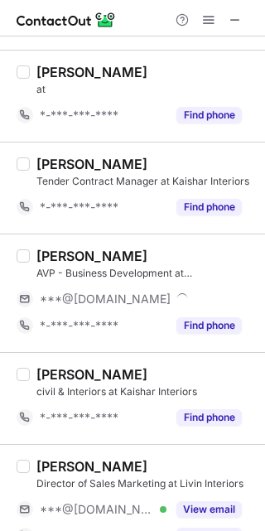
click at [49, 259] on div "Sunal Samtani" at bounding box center [91, 256] width 111 height 17
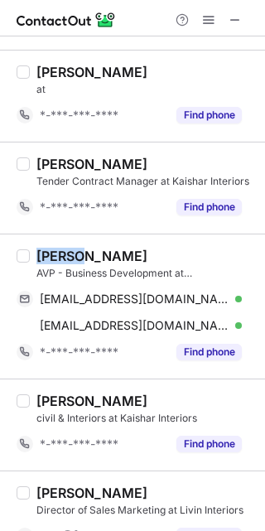
click at [49, 259] on div "Sunal Samtani" at bounding box center [91, 256] width 111 height 17
drag, startPoint x: 229, startPoint y: 294, endPoint x: 238, endPoint y: 301, distance: 11.3
click at [229, 294] on span at bounding box center [233, 298] width 13 height 13
drag, startPoint x: 233, startPoint y: 321, endPoint x: 262, endPoint y: 336, distance: 32.6
click at [233, 321] on span at bounding box center [233, 325] width 13 height 13
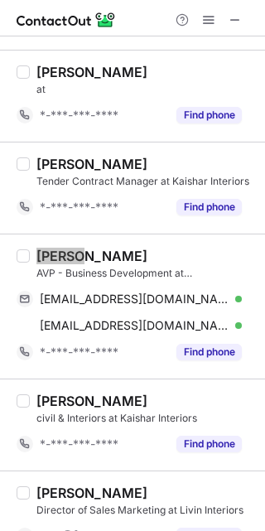
scroll to position [1325, 0]
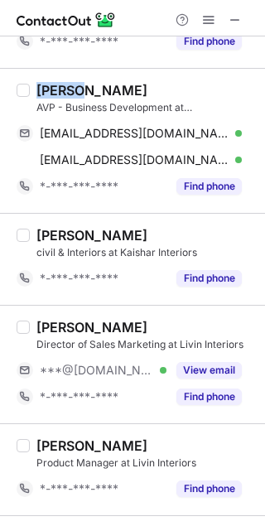
drag, startPoint x: 233, startPoint y: 363, endPoint x: 41, endPoint y: 328, distance: 195.3
click at [233, 363] on button "View email" at bounding box center [208, 370] width 65 height 17
click at [40, 321] on div "Sriram Venkat" at bounding box center [91, 327] width 111 height 17
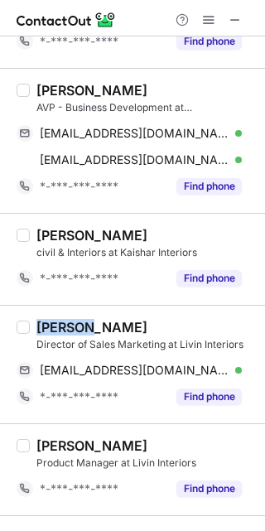
click at [40, 321] on div "Sriram Venkat" at bounding box center [91, 327] width 111 height 17
drag, startPoint x: 232, startPoint y: 373, endPoint x: 260, endPoint y: 417, distance: 52.2
click at [232, 373] on span at bounding box center [233, 370] width 13 height 13
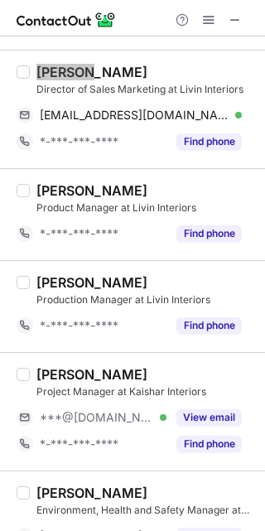
scroll to position [1657, 0]
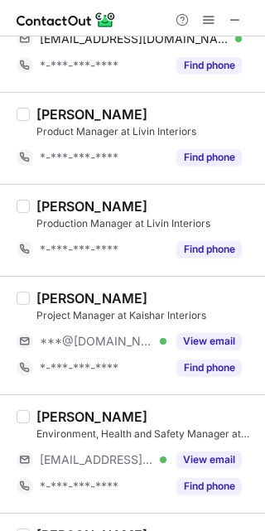
click at [232, 350] on div "View email" at bounding box center [204, 341] width 75 height 27
drag, startPoint x: 215, startPoint y: 456, endPoint x: 147, endPoint y: 412, distance: 80.6
click at [214, 456] on button "View email" at bounding box center [208, 459] width 65 height 17
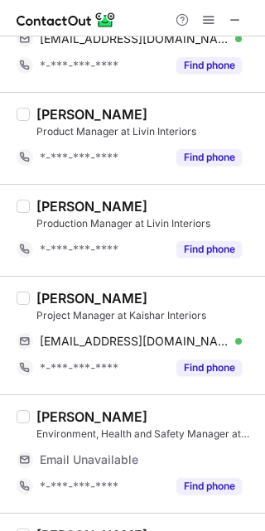
click at [65, 299] on div "Narsing Baramade" at bounding box center [91, 298] width 111 height 17
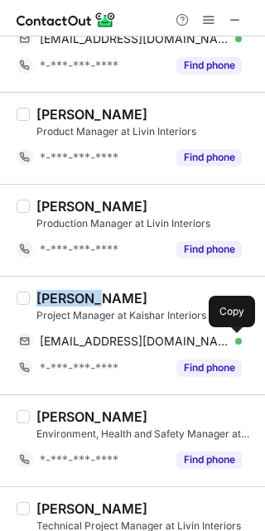
drag, startPoint x: 233, startPoint y: 344, endPoint x: 261, endPoint y: 402, distance: 64.5
click at [233, 344] on span at bounding box center [233, 341] width 13 height 13
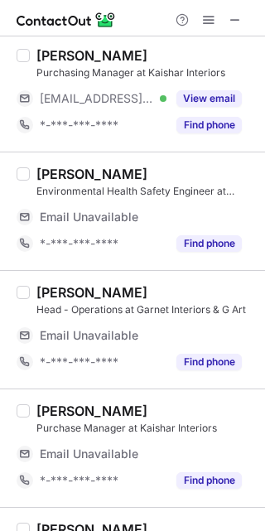
scroll to position [0, 0]
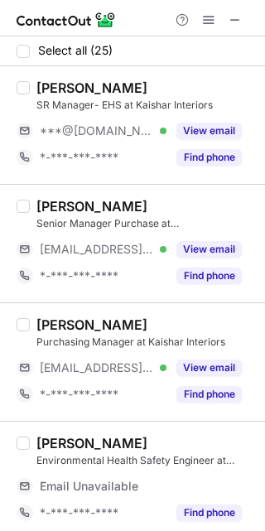
click at [239, 130] on button "View email" at bounding box center [208, 131] width 65 height 17
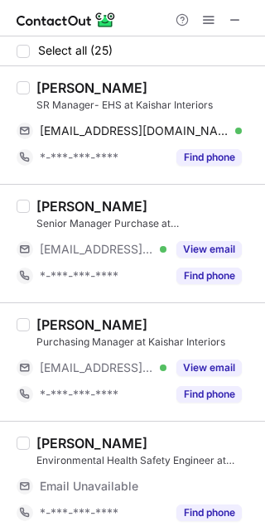
click at [69, 83] on div "Shivam Bajpai" at bounding box center [91, 88] width 111 height 17
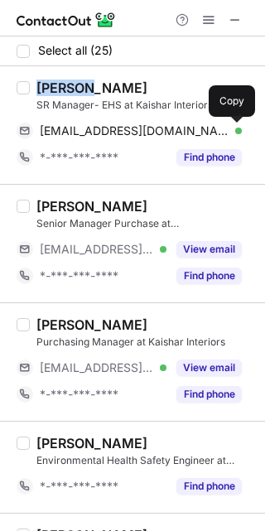
drag, startPoint x: 233, startPoint y: 128, endPoint x: 255, endPoint y: 132, distance: 22.6
click at [233, 128] on span at bounding box center [233, 130] width 13 height 13
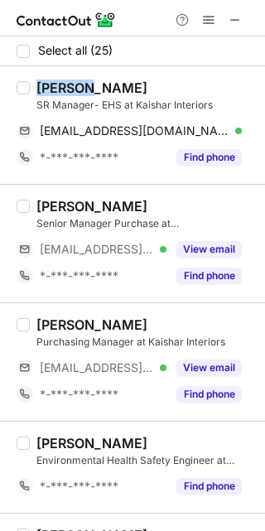
click at [41, 211] on div "vishal khochare" at bounding box center [91, 206] width 111 height 17
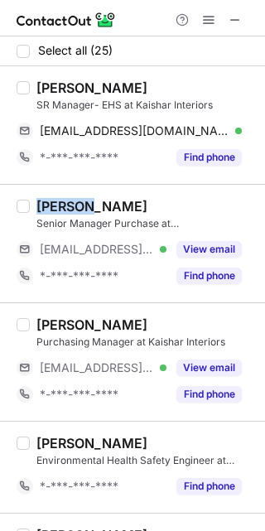
click at [41, 211] on div "vishal khochare" at bounding box center [91, 206] width 111 height 17
click at [234, 254] on button "View email" at bounding box center [208, 249] width 65 height 17
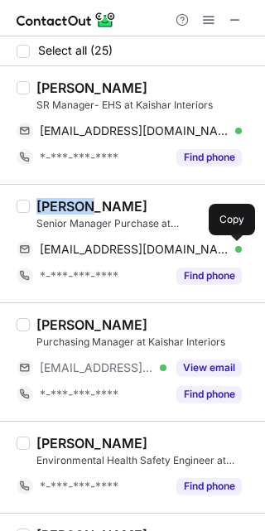
drag, startPoint x: 234, startPoint y: 247, endPoint x: 262, endPoint y: 241, distance: 28.8
click at [234, 247] on span at bounding box center [233, 249] width 13 height 13
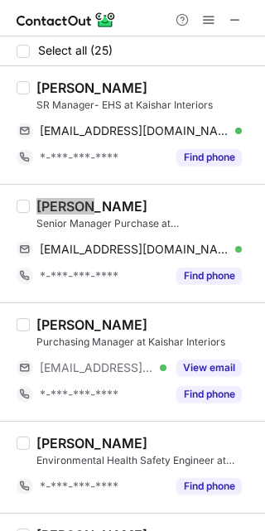
scroll to position [166, 0]
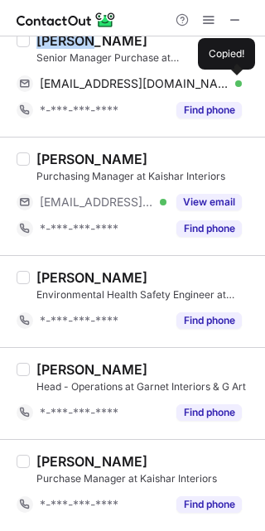
drag, startPoint x: 208, startPoint y: 200, endPoint x: 208, endPoint y: 302, distance: 102.7
click at [208, 200] on button "View email" at bounding box center [208, 202] width 65 height 17
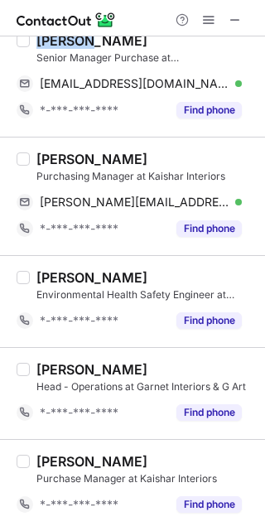
click at [53, 170] on div "Purchasing Manager at Kaishar Interiors" at bounding box center [145, 176] width 219 height 15
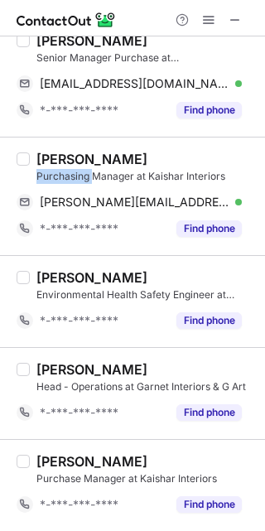
click at [53, 170] on div "Purchasing Manager at Kaishar Interiors" at bounding box center [145, 176] width 219 height 15
click at [39, 157] on div "Pravin Chavan" at bounding box center [91, 159] width 111 height 17
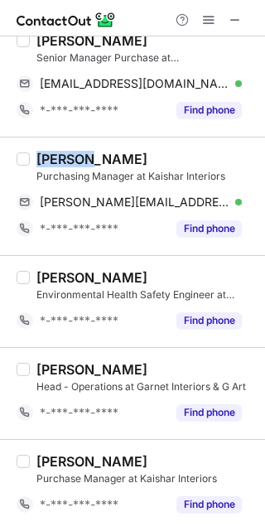
click at [39, 157] on div "Pravin Chavan" at bounding box center [91, 159] width 111 height 17
drag, startPoint x: 231, startPoint y: 205, endPoint x: 254, endPoint y: 213, distance: 24.6
click at [231, 203] on span at bounding box center [233, 202] width 13 height 13
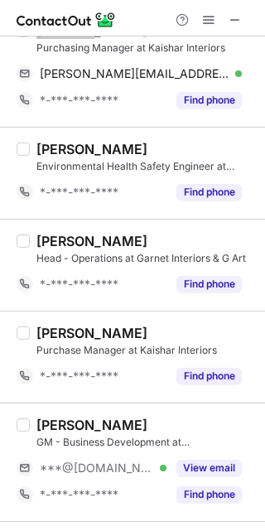
scroll to position [331, 0]
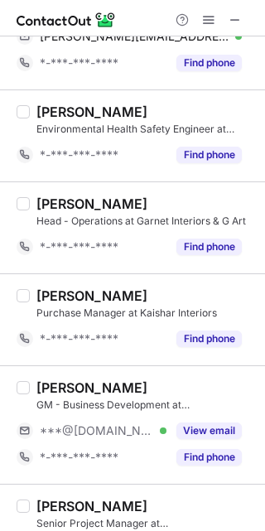
drag, startPoint x: 224, startPoint y: 423, endPoint x: 46, endPoint y: 385, distance: 182.1
click at [224, 423] on button "View email" at bounding box center [208, 431] width 65 height 17
click at [46, 376] on div "Tushar Gudekar GM - Business Development at Kaishar Interiors ***@gmail.com *-*…" at bounding box center [132, 424] width 265 height 118
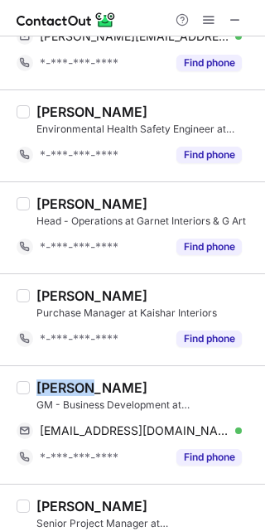
click at [46, 376] on div "Tushar Gudekar GM - Business Development at Kaishar Interiors tushargudekar88@g…" at bounding box center [132, 424] width 265 height 118
drag, startPoint x: 230, startPoint y: 435, endPoint x: 244, endPoint y: 432, distance: 14.3
click at [233, 434] on span at bounding box center [233, 430] width 13 height 13
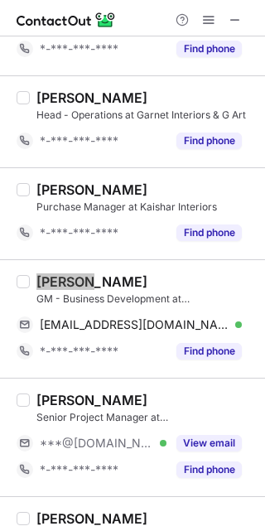
scroll to position [663, 0]
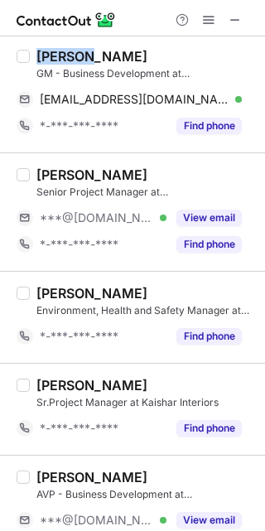
drag, startPoint x: 229, startPoint y: 219, endPoint x: 233, endPoint y: 302, distance: 82.9
click at [229, 218] on button "View email" at bounding box center [208, 218] width 65 height 17
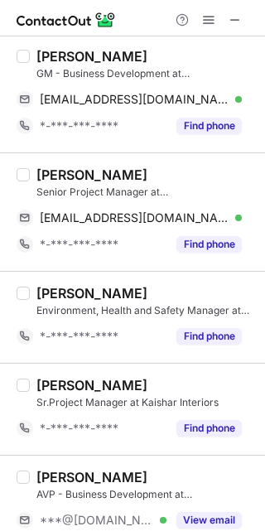
click at [64, 181] on div "Manuvel Achary" at bounding box center [91, 175] width 111 height 17
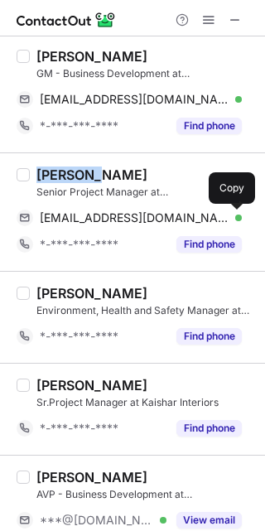
drag, startPoint x: 234, startPoint y: 215, endPoint x: 262, endPoint y: 238, distance: 35.9
click at [234, 215] on span at bounding box center [233, 217] width 13 height 13
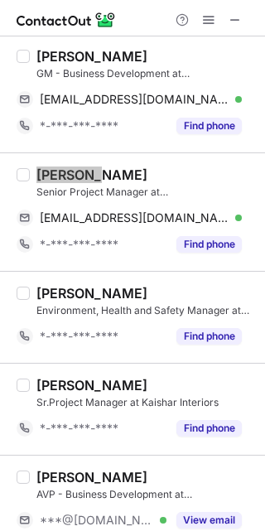
scroll to position [828, 0]
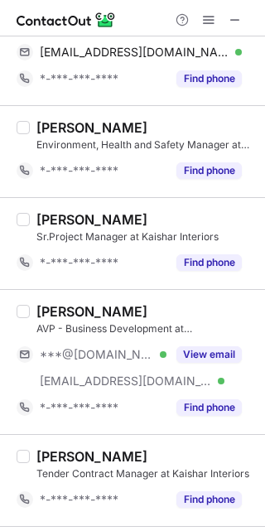
drag, startPoint x: 225, startPoint y: 360, endPoint x: 98, endPoint y: 336, distance: 129.2
click at [225, 360] on button "View email" at bounding box center [208, 354] width 65 height 17
click at [40, 319] on div "Sunal Samtani" at bounding box center [91, 311] width 111 height 17
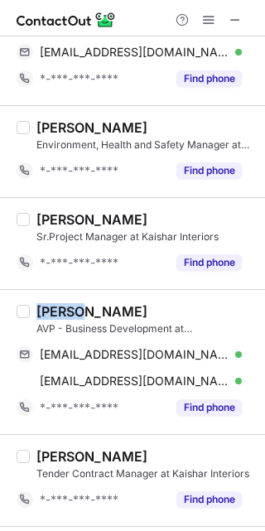
click at [40, 319] on div "Sunal Samtani" at bounding box center [91, 311] width 111 height 17
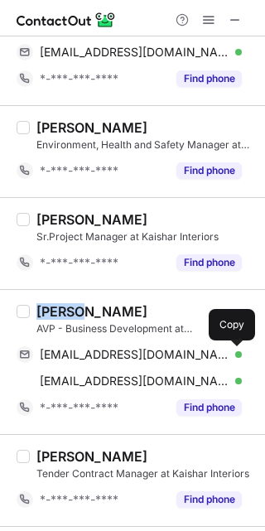
drag, startPoint x: 226, startPoint y: 351, endPoint x: 264, endPoint y: 382, distance: 48.9
click at [228, 351] on span at bounding box center [233, 354] width 13 height 13
drag, startPoint x: 239, startPoint y: 381, endPoint x: 262, endPoint y: 406, distance: 33.4
click at [239, 381] on span at bounding box center [233, 380] width 13 height 13
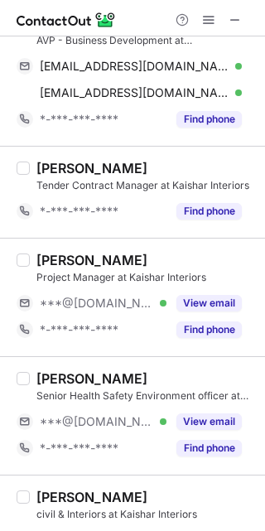
scroll to position [1160, 0]
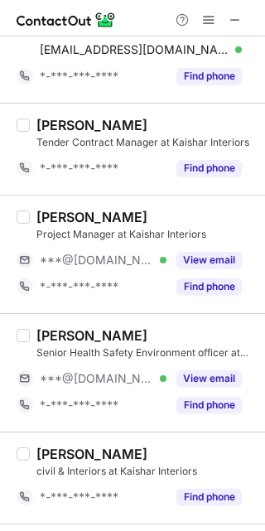
drag, startPoint x: 196, startPoint y: 262, endPoint x: 250, endPoint y: 258, distance: 54.8
click at [196, 262] on button "View email" at bounding box center [208, 260] width 65 height 17
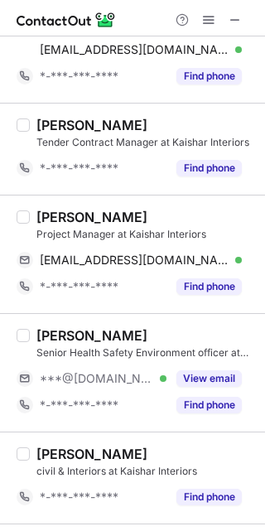
click at [42, 209] on div "Narsing Baramade" at bounding box center [91, 217] width 111 height 17
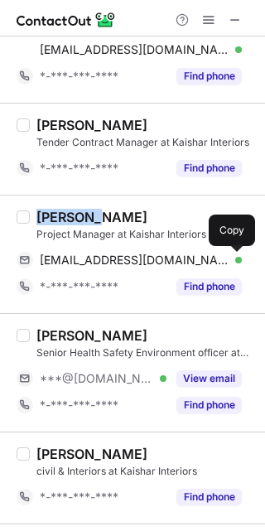
drag, startPoint x: 236, startPoint y: 263, endPoint x: 214, endPoint y: 273, distance: 24.5
click at [236, 263] on span at bounding box center [233, 260] width 13 height 13
click at [237, 267] on button at bounding box center [233, 260] width 17 height 17
click at [59, 342] on div "Aqib akhtar" at bounding box center [91, 335] width 111 height 17
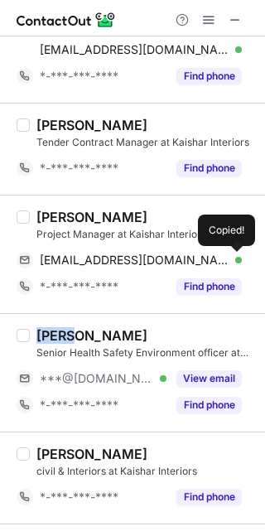
click at [58, 342] on div "Aqib akhtar" at bounding box center [91, 335] width 111 height 17
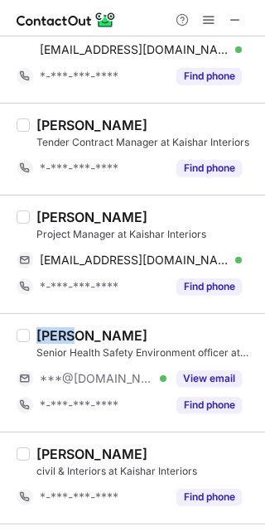
drag, startPoint x: 176, startPoint y: 375, endPoint x: 229, endPoint y: 404, distance: 60.4
click at [178, 374] on button "View email" at bounding box center [208, 378] width 65 height 17
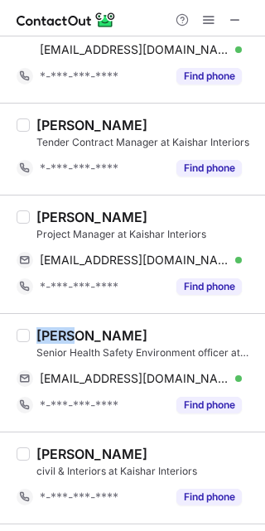
click at [242, 379] on div "aqibneon@gmail.com Verified Send email Copy" at bounding box center [129, 378] width 225 height 27
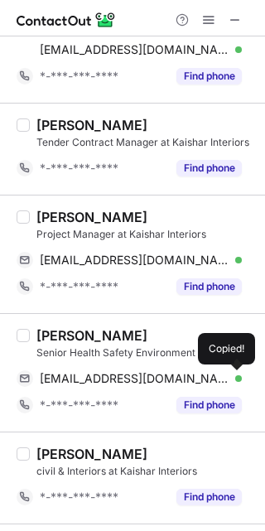
click at [235, 377] on span at bounding box center [233, 378] width 13 height 13
click at [237, 382] on span at bounding box center [233, 378] width 13 height 13
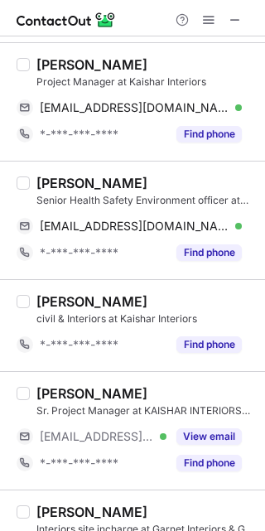
scroll to position [1491, 0]
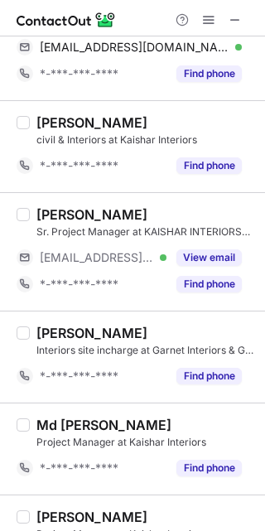
drag, startPoint x: 210, startPoint y: 253, endPoint x: 258, endPoint y: 261, distance: 48.8
click at [210, 253] on button "View email" at bounding box center [208, 257] width 65 height 17
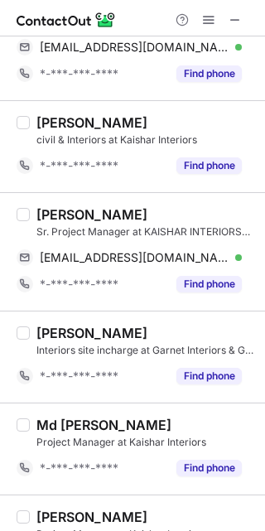
click at [46, 199] on div "Zuher Khan Sr. Project Manager at KAISHAR INTERIORS PRIVATE LIMITED zoher.khan@…" at bounding box center [132, 251] width 265 height 118
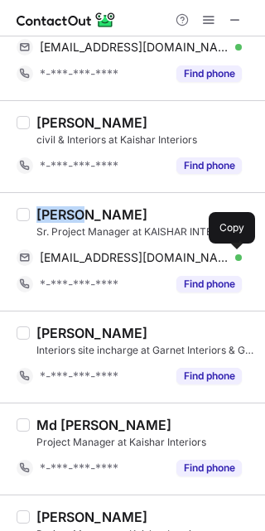
drag, startPoint x: 237, startPoint y: 259, endPoint x: 249, endPoint y: 278, distance: 21.6
click at [237, 259] on span at bounding box center [233, 257] width 13 height 13
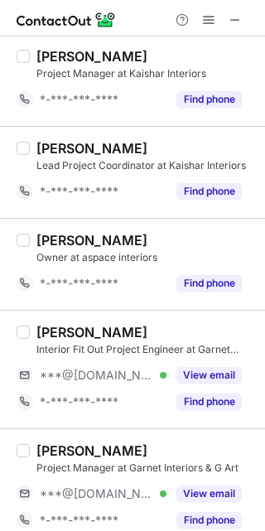
scroll to position [1988, 0]
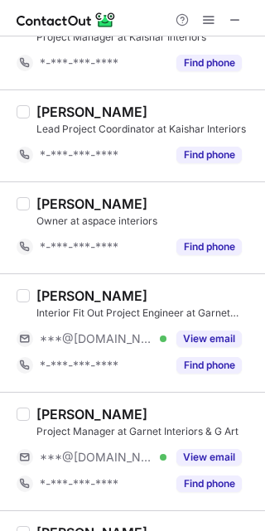
click at [199, 345] on button "View email" at bounding box center [208, 339] width 65 height 17
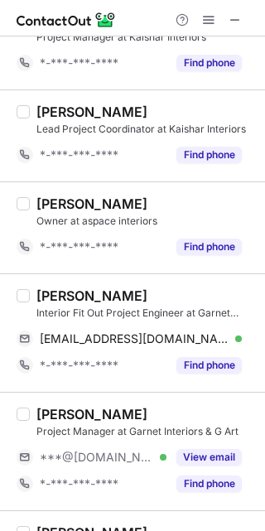
click at [56, 292] on div "FAISAL SHAIKH" at bounding box center [91, 295] width 111 height 17
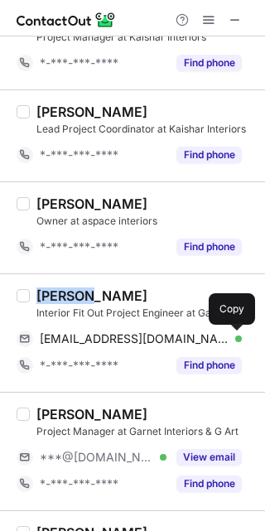
click at [235, 338] on span at bounding box center [233, 338] width 13 height 13
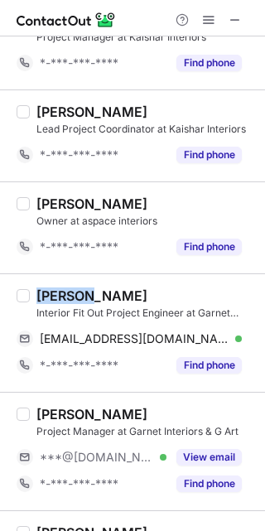
click at [48, 408] on div "Gul Mohammad" at bounding box center [91, 414] width 111 height 17
drag, startPoint x: 217, startPoint y: 458, endPoint x: 199, endPoint y: 470, distance: 21.6
click at [217, 459] on button "View email" at bounding box center [208, 457] width 65 height 17
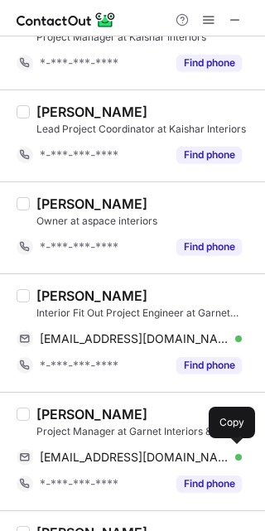
click at [232, 466] on div "gulmohammadone@gmail.com Verified Send email Copy" at bounding box center [129, 457] width 225 height 27
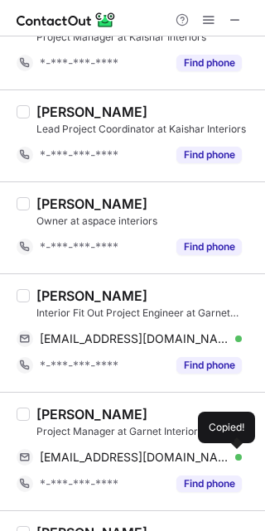
drag, startPoint x: 232, startPoint y: 466, endPoint x: 261, endPoint y: 499, distance: 44.0
click at [242, 475] on div "Gul Mohammad Project Manager at Garnet Interiors & G Art gulmohammadone@gmail.c…" at bounding box center [142, 451] width 225 height 91
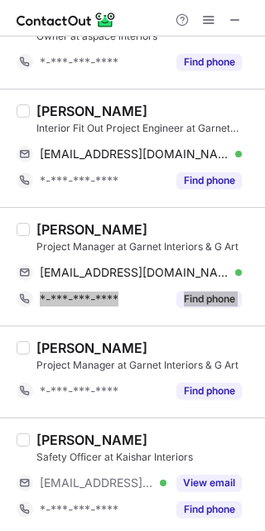
scroll to position [2178, 0]
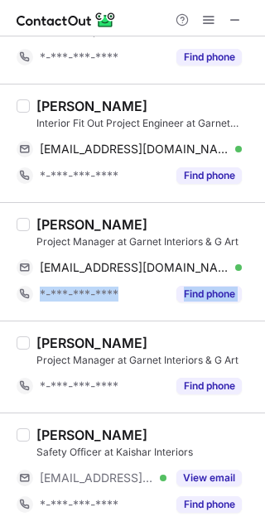
drag, startPoint x: 204, startPoint y: 471, endPoint x: 533, endPoint y: 425, distance: 332.0
click at [265, 425] on html "Select all (25) Shivam Bajpai SR Manager- EHS at Kaishar Interiors shivambajpai…" at bounding box center [132, 265] width 265 height 531
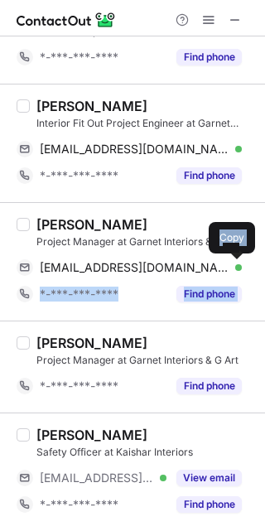
drag, startPoint x: 235, startPoint y: 272, endPoint x: 258, endPoint y: 326, distance: 59.4
click at [235, 272] on span at bounding box center [233, 267] width 13 height 13
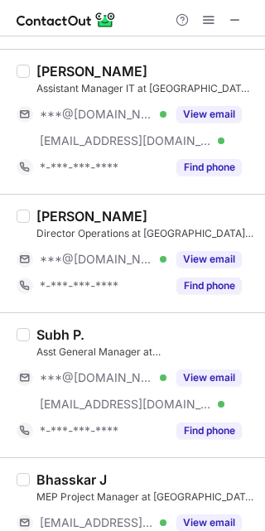
scroll to position [0, 0]
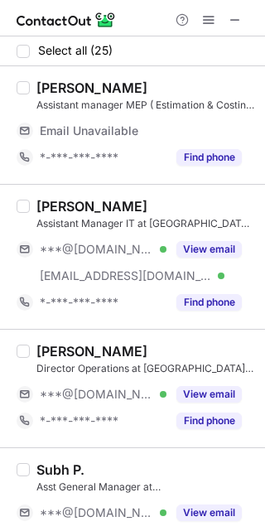
click at [212, 241] on button "View email" at bounding box center [208, 249] width 65 height 17
click at [58, 202] on div "Pawan Kumar" at bounding box center [91, 206] width 111 height 17
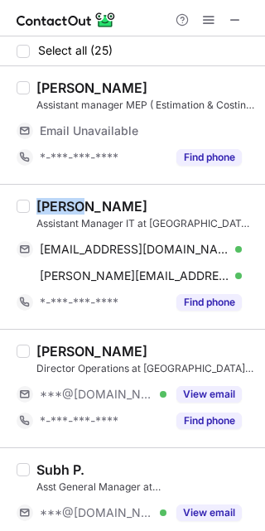
click at [58, 202] on div "Pawan Kumar" at bounding box center [91, 206] width 111 height 17
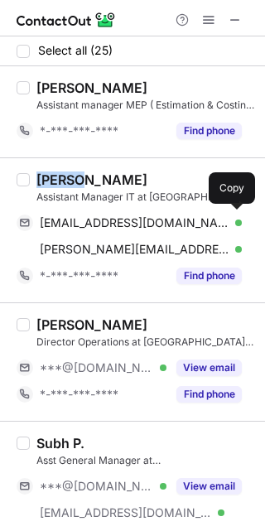
drag, startPoint x: 240, startPoint y: 226, endPoint x: 263, endPoint y: 244, distance: 29.5
click at [240, 226] on button at bounding box center [233, 223] width 17 height 17
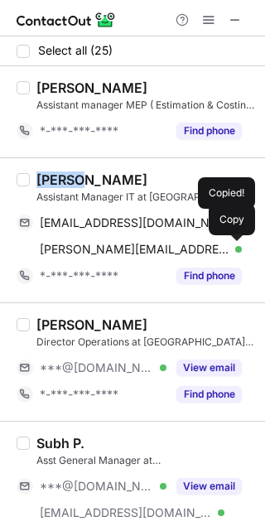
drag, startPoint x: 238, startPoint y: 251, endPoint x: 259, endPoint y: 265, distance: 25.7
click at [238, 251] on span at bounding box center [233, 249] width 13 height 13
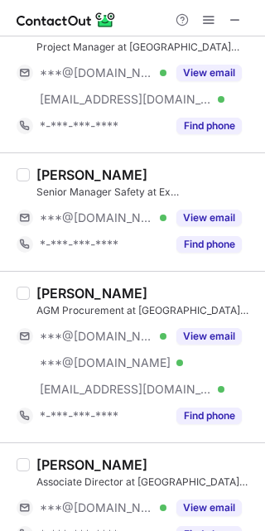
scroll to position [2761, 0]
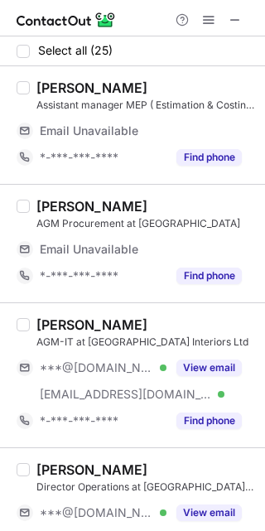
click at [191, 367] on button "View email" at bounding box center [208, 368] width 65 height 17
click at [70, 328] on div "Gyanendra Shukla" at bounding box center [91, 324] width 111 height 17
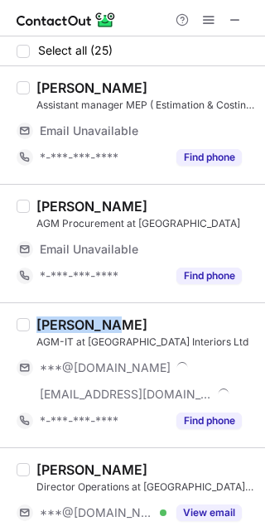
copy div "Gyanendra"
click at [70, 328] on div "Gyanendra Shukla" at bounding box center [91, 324] width 111 height 17
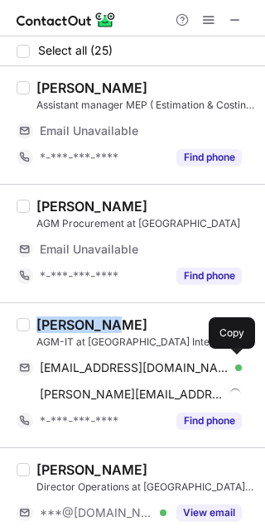
click at [225, 365] on div "gyanishukla@gmail.com Verified Send email Copy" at bounding box center [129, 368] width 225 height 27
click at [228, 365] on span at bounding box center [233, 367] width 13 height 13
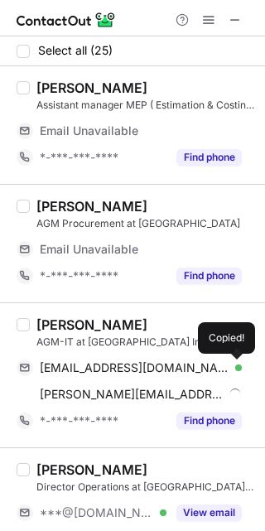
click at [229, 365] on span at bounding box center [233, 367] width 13 height 13
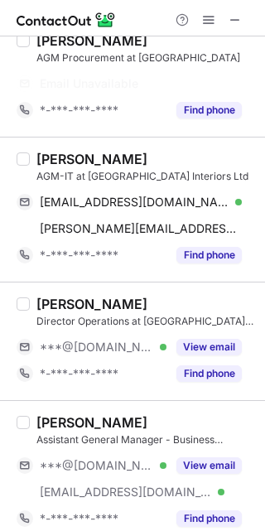
drag, startPoint x: 217, startPoint y: 349, endPoint x: 190, endPoint y: 379, distance: 41.1
click at [217, 349] on button "View email" at bounding box center [208, 347] width 65 height 17
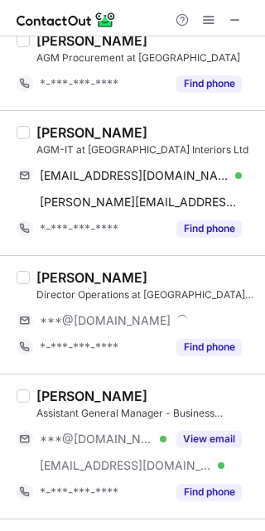
click at [181, 471] on div "***@gmail.com Verified ***@cherryhill.in Verified View email" at bounding box center [136, 452] width 239 height 53
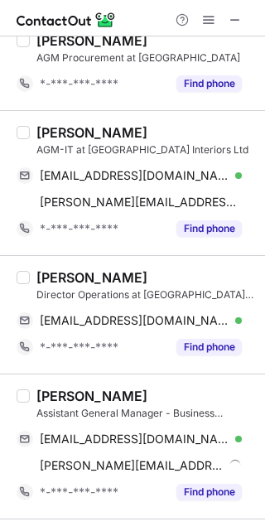
click at [45, 267] on div "Sudhir Tandon Director Operations at Cherry Hill Interiors Pvt. Ltd sudtan02@gm…" at bounding box center [132, 314] width 265 height 118
copy div "Sudhir"
click at [45, 267] on div "Sudhir Tandon Director Operations at Cherry Hill Interiors Pvt. Ltd sudtan02@gm…" at bounding box center [132, 314] width 265 height 118
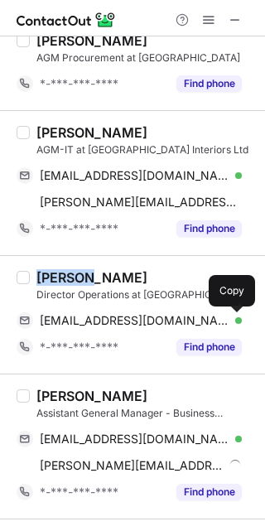
drag, startPoint x: 235, startPoint y: 328, endPoint x: 259, endPoint y: 355, distance: 36.4
click at [235, 328] on button at bounding box center [233, 320] width 17 height 17
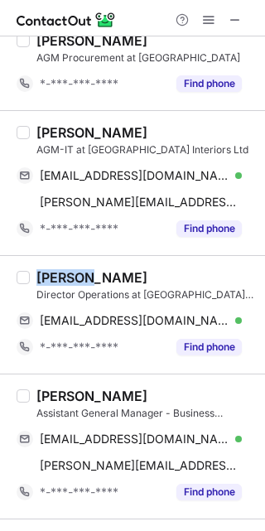
click at [33, 394] on div "Hitesh Chopra Assistant General Manager - Business Development at Cherry Hill I…" at bounding box center [142, 447] width 225 height 118
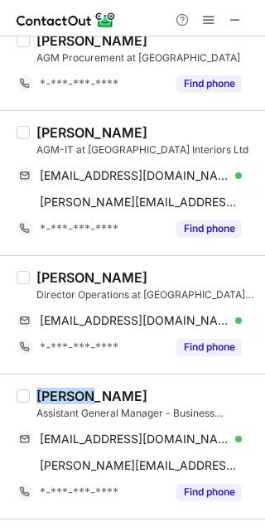
copy div "Hitesh"
click at [33, 394] on div "Hitesh Chopra Assistant General Manager - Business Development at Cherry Hill I…" at bounding box center [142, 447] width 225 height 118
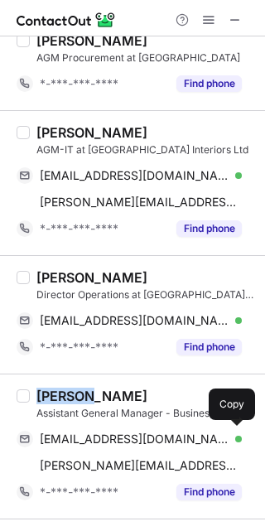
click at [248, 443] on div "Hitesh Chopra Assistant General Manager - Business Development at Cherry Hill I…" at bounding box center [132, 446] width 265 height 145
click at [241, 445] on div "hiteshchopra0912@gmail.com Verified" at bounding box center [141, 439] width 202 height 15
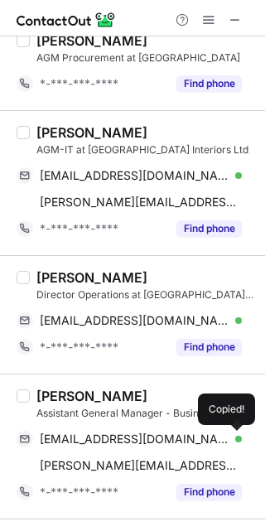
click at [237, 440] on span at bounding box center [233, 438] width 13 height 13
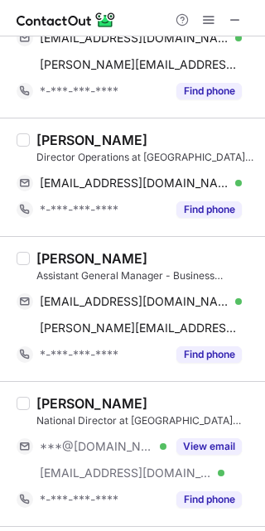
scroll to position [305, 0]
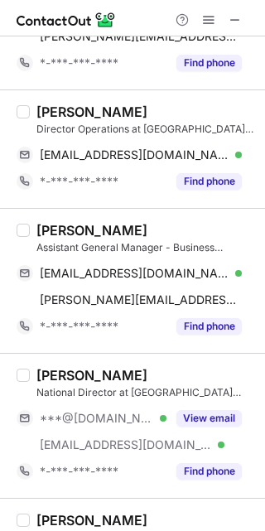
drag, startPoint x: 202, startPoint y: 418, endPoint x: 24, endPoint y: 360, distance: 187.6
click at [201, 418] on button "View email" at bounding box center [208, 418] width 65 height 17
click at [56, 355] on div "Sudhanshu Agnihotri National Director at Cherry Hill Interiors ***@yahoo.com **…" at bounding box center [132, 425] width 265 height 145
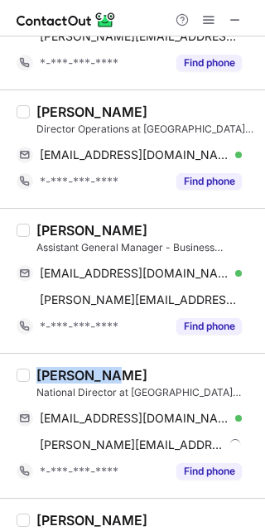
click at [56, 355] on div "Sudhanshu Agnihotri National Director at Cherry Hill Interiors agni_agni03@yaho…" at bounding box center [132, 425] width 265 height 145
copy div "Sudhanshu"
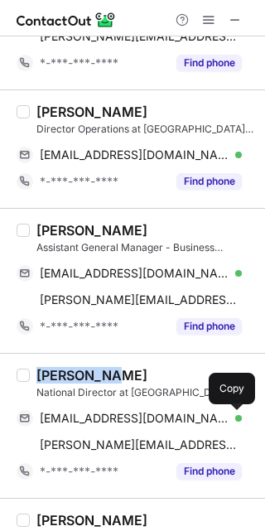
drag, startPoint x: 231, startPoint y: 417, endPoint x: 263, endPoint y: 438, distance: 38.1
click at [231, 417] on span at bounding box center [233, 418] width 13 height 13
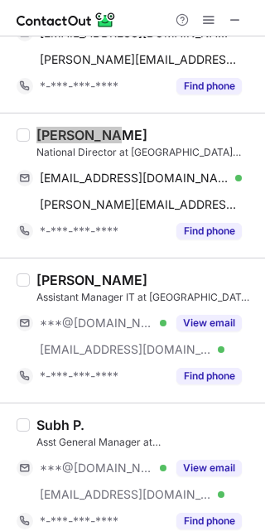
scroll to position [636, 0]
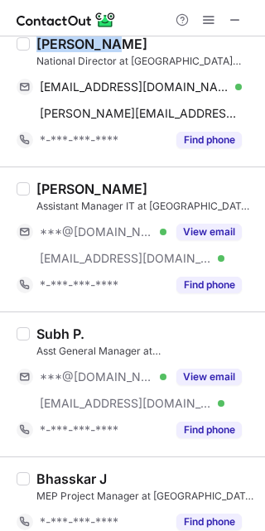
click at [208, 240] on div "View email" at bounding box center [204, 232] width 75 height 27
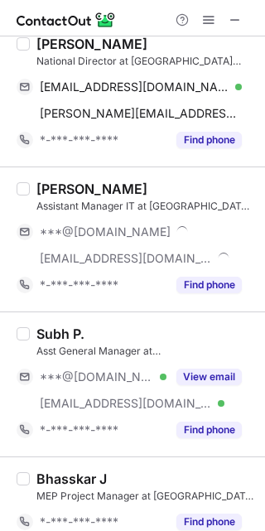
click at [211, 369] on button "View email" at bounding box center [208, 377] width 65 height 17
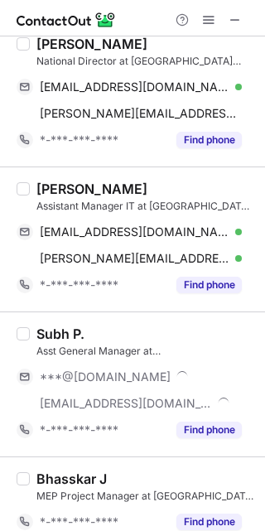
click at [64, 186] on div "Pawan Kumar" at bounding box center [91, 189] width 111 height 17
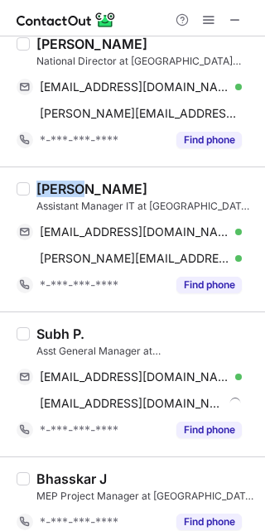
click at [64, 186] on div "Pawan Kumar" at bounding box center [91, 189] width 111 height 17
copy div "Pawan"
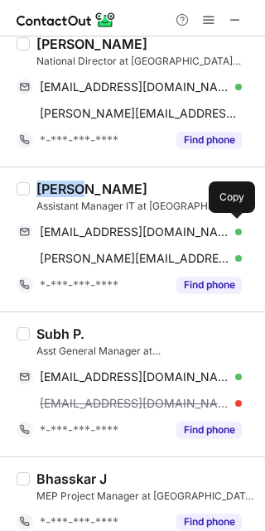
drag, startPoint x: 229, startPoint y: 240, endPoint x: 244, endPoint y: 291, distance: 52.7
click at [229, 240] on div "pawanvats786@gmail.com Verified Send email Copy" at bounding box center [129, 232] width 225 height 27
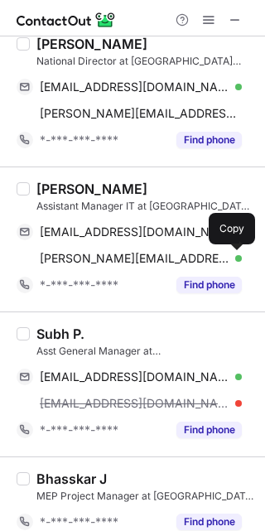
drag, startPoint x: 239, startPoint y: 259, endPoint x: 264, endPoint y: 333, distance: 77.8
click at [239, 259] on span at bounding box center [233, 258] width 13 height 13
click at [31, 326] on div "Subh P. Asst General Manager at Cherry Hill Interiors Ltd subhasiku@gmail.com V…" at bounding box center [142, 385] width 225 height 118
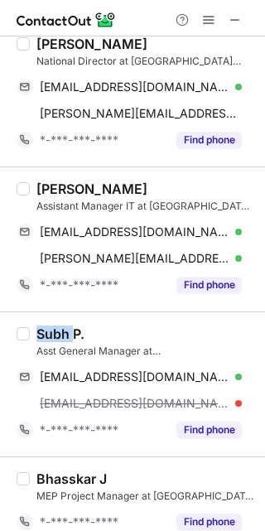
copy div "Subh"
click at [31, 326] on div "Subh P. Asst General Manager at Cherry Hill Interiors Ltd subhasiku@gmail.com V…" at bounding box center [142, 385] width 225 height 118
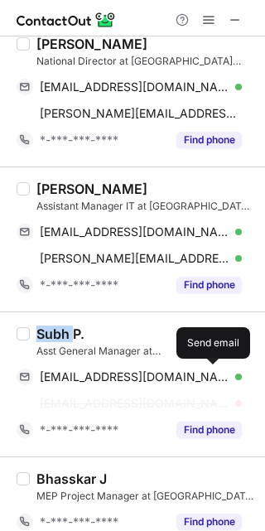
drag, startPoint x: 213, startPoint y: 376, endPoint x: 230, endPoint y: 379, distance: 17.6
click at [215, 377] on span at bounding box center [212, 376] width 13 height 13
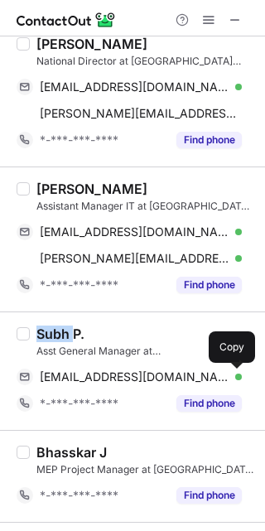
click at [232, 379] on span at bounding box center [233, 376] width 13 height 13
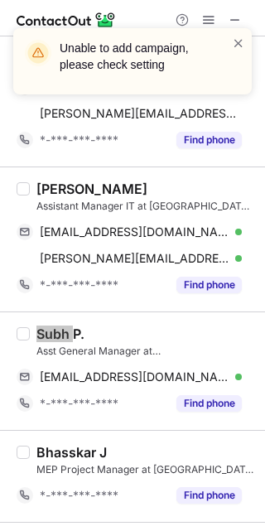
scroll to position [802, 0]
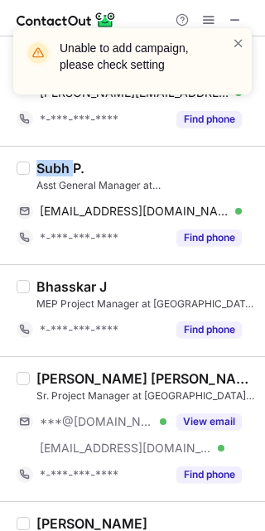
drag, startPoint x: 224, startPoint y: 421, endPoint x: 157, endPoint y: 412, distance: 67.7
click at [225, 422] on button "View email" at bounding box center [208, 421] width 65 height 17
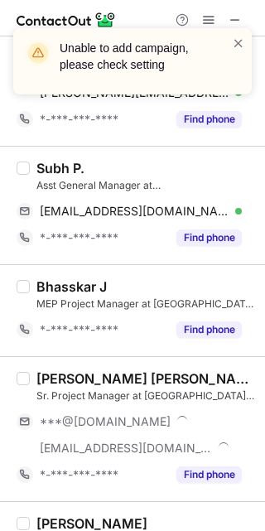
click at [59, 362] on div "Vikash Kumar Singh Sr. Project Manager at Cherry Hill Interiors ***@gmail.com *…" at bounding box center [132, 428] width 265 height 145
copy div "Vikash"
click at [59, 362] on div "Vikash Kumar Singh Sr. Project Manager at Cherry Hill Interiors ***@gmail.com *…" at bounding box center [132, 428] width 265 height 145
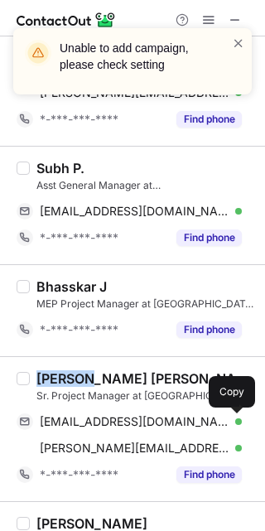
click at [227, 418] on span at bounding box center [233, 421] width 13 height 13
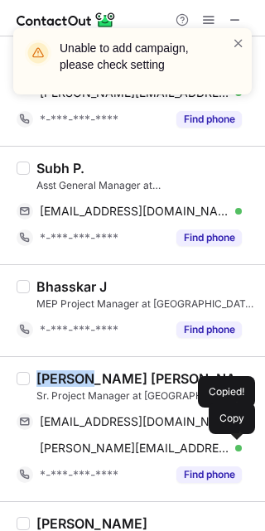
drag, startPoint x: 226, startPoint y: 446, endPoint x: 260, endPoint y: 463, distance: 38.2
click at [229, 446] on span at bounding box center [233, 448] width 13 height 13
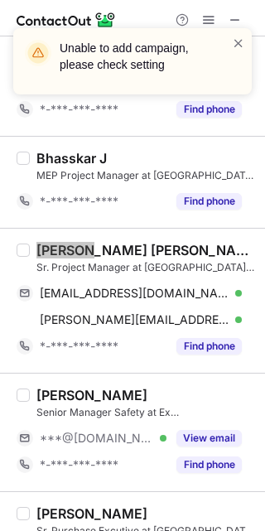
scroll to position [1133, 0]
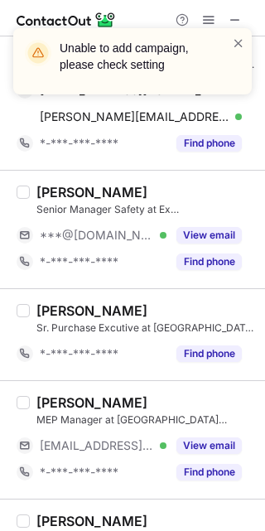
click at [230, 231] on button "View email" at bounding box center [208, 235] width 65 height 17
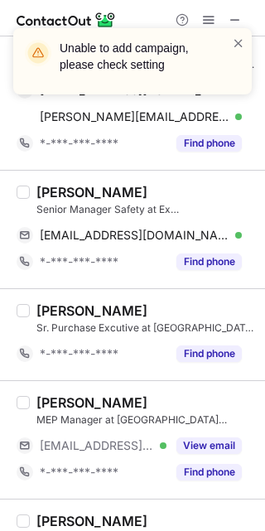
click at [60, 178] on div "Abhay Tiwari Senior Manager Safety at Ex Cherry Hill abhaytiwary101@gmail.com V…" at bounding box center [132, 229] width 265 height 118
copy div "Abhay"
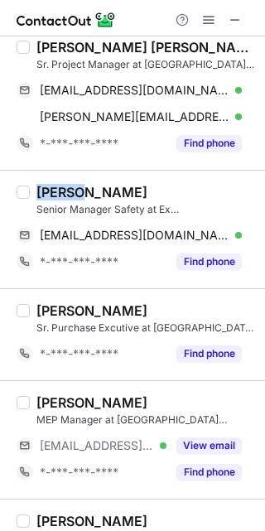
drag, startPoint x: 224, startPoint y: 236, endPoint x: 263, endPoint y: 289, distance: 66.3
click at [224, 236] on div "abhaytiwary101@gmail.com Verified" at bounding box center [141, 235] width 202 height 15
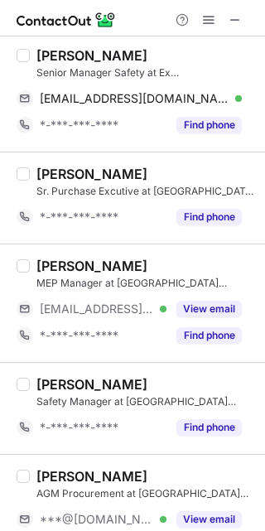
scroll to position [1299, 0]
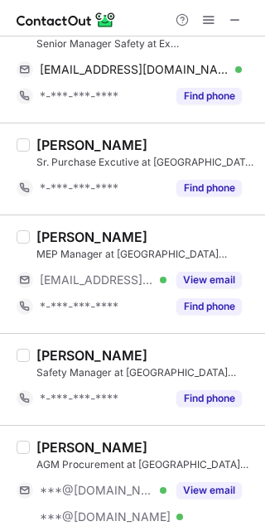
click at [215, 278] on button "View email" at bounding box center [208, 280] width 65 height 17
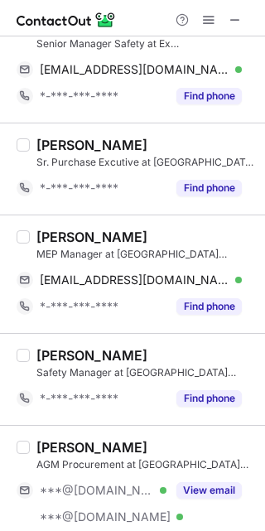
scroll to position [1465, 0]
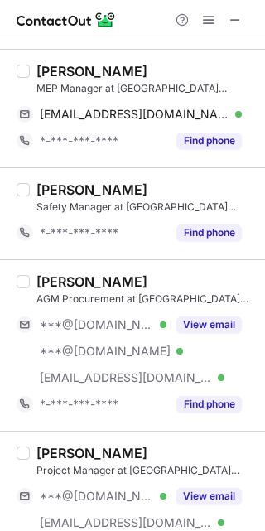
click at [197, 336] on div "View email" at bounding box center [204, 324] width 75 height 27
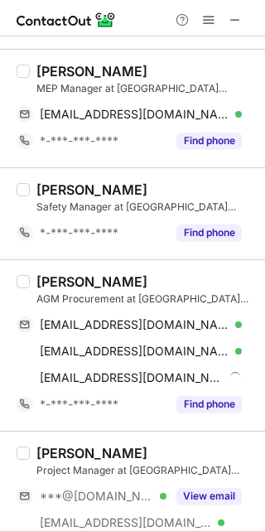
click at [60, 68] on div "[PERSON_NAME]" at bounding box center [91, 71] width 111 height 17
copy div "Rahul"
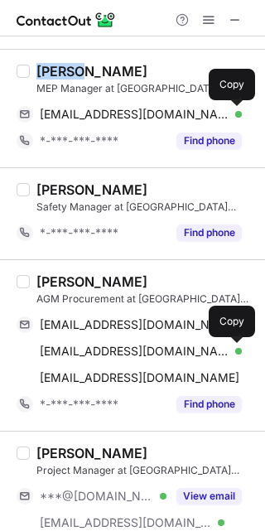
click at [231, 113] on span at bounding box center [233, 114] width 13 height 13
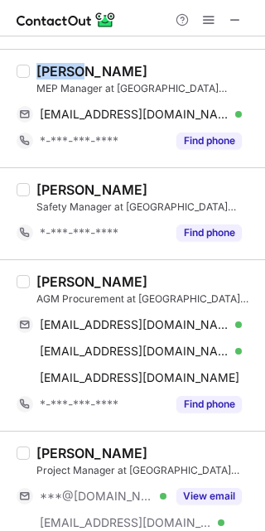
click at [51, 282] on div "Harish N." at bounding box center [91, 281] width 111 height 17
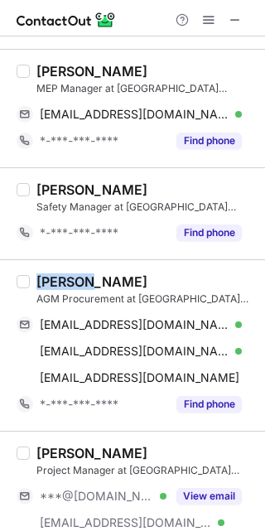
click at [51, 282] on div "Harish N." at bounding box center [91, 281] width 111 height 17
copy div "Harish"
click at [58, 282] on div "Harish N." at bounding box center [91, 281] width 111 height 17
drag, startPoint x: 58, startPoint y: 282, endPoint x: 258, endPoint y: 403, distance: 233.4
click at [58, 284] on div "Harish N." at bounding box center [91, 281] width 111 height 17
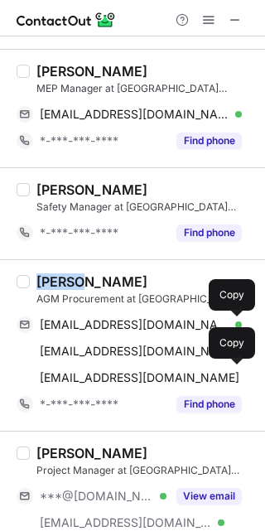
drag, startPoint x: 231, startPoint y: 326, endPoint x: 259, endPoint y: 343, distance: 32.7
click at [231, 326] on span at bounding box center [233, 324] width 13 height 13
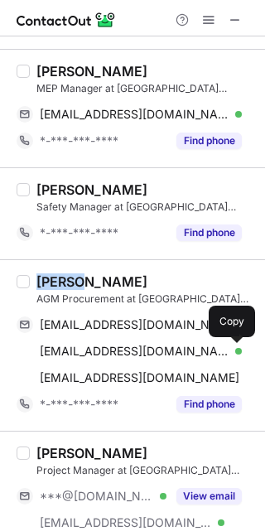
click at [240, 351] on button at bounding box center [233, 351] width 17 height 17
click at [47, 448] on div "Aaskar Jha" at bounding box center [91, 453] width 111 height 17
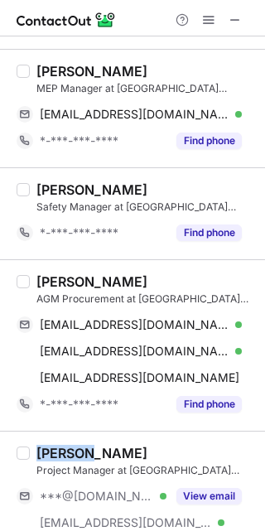
click at [47, 450] on div "Aaskar Jha" at bounding box center [91, 453] width 111 height 17
click at [237, 493] on button "View email" at bounding box center [208, 496] width 65 height 17
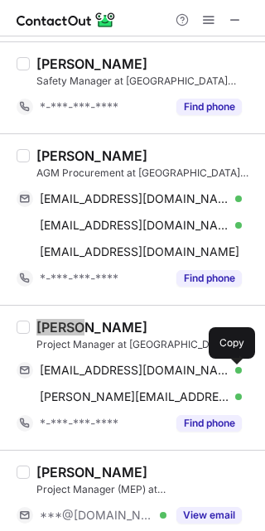
scroll to position [1630, 0]
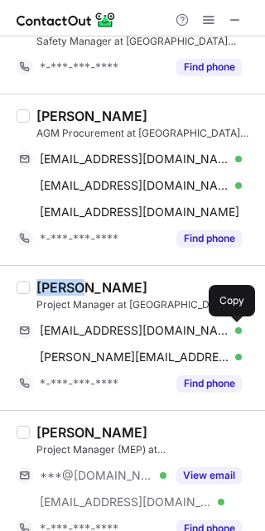
drag, startPoint x: 234, startPoint y: 332, endPoint x: 240, endPoint y: 378, distance: 45.9
click at [234, 332] on span at bounding box center [233, 330] width 13 height 13
drag, startPoint x: 199, startPoint y: 474, endPoint x: 259, endPoint y: 467, distance: 60.8
click at [200, 474] on button "View email" at bounding box center [208, 475] width 65 height 17
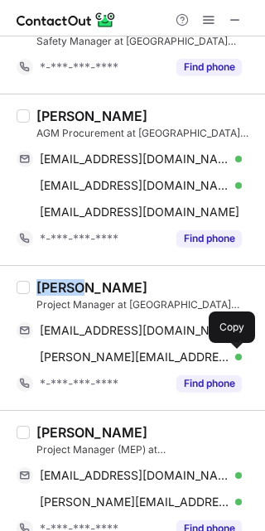
drag, startPoint x: 234, startPoint y: 350, endPoint x: 232, endPoint y: 360, distance: 10.1
click at [234, 350] on span at bounding box center [233, 356] width 13 height 13
click at [64, 432] on div "Digambar Ahire" at bounding box center [91, 432] width 111 height 17
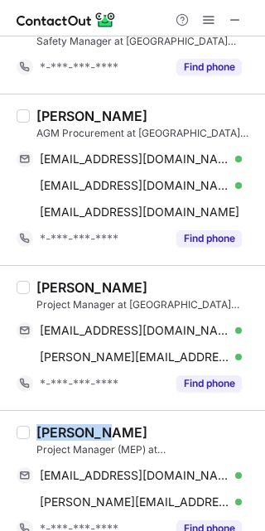
click at [64, 432] on div "Digambar Ahire" at bounding box center [91, 432] width 111 height 17
drag, startPoint x: 239, startPoint y: 469, endPoint x: 263, endPoint y: 500, distance: 38.4
click at [239, 471] on span at bounding box center [233, 475] width 13 height 13
click at [227, 497] on span at bounding box center [233, 501] width 13 height 13
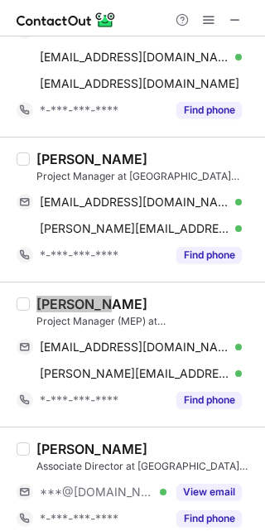
scroll to position [1796, 0]
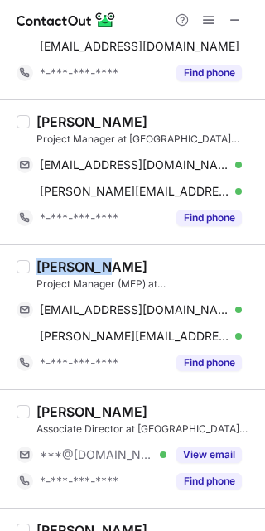
drag, startPoint x: 232, startPoint y: 452, endPoint x: 139, endPoint y: 435, distance: 94.4
click at [222, 452] on button "View email" at bounding box center [208, 455] width 65 height 17
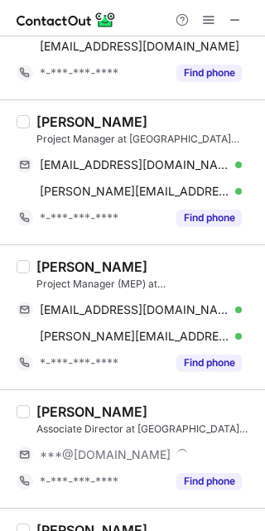
click at [48, 411] on div "Abhijeet Koli" at bounding box center [91, 411] width 111 height 17
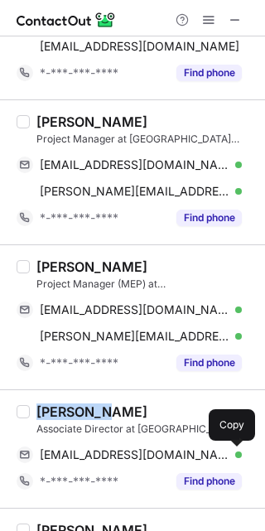
drag, startPoint x: 234, startPoint y: 454, endPoint x: 263, endPoint y: 490, distance: 47.1
click at [234, 455] on span at bounding box center [233, 454] width 13 height 13
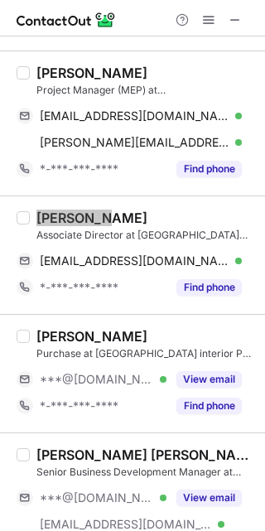
scroll to position [2127, 0]
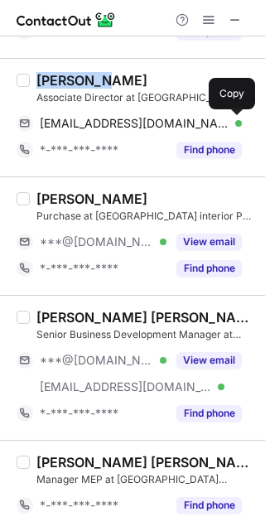
drag, startPoint x: 200, startPoint y: 235, endPoint x: 182, endPoint y: 385, distance: 151.0
click at [200, 235] on button "View email" at bounding box center [208, 242] width 65 height 17
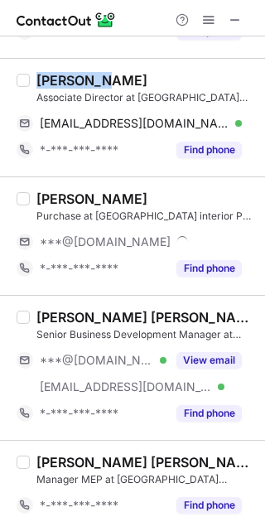
click at [205, 355] on button "View email" at bounding box center [208, 360] width 65 height 17
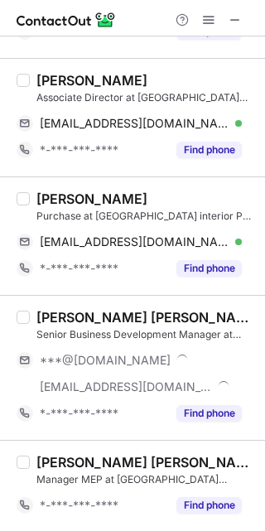
click at [51, 200] on div "Virendra Pawar" at bounding box center [91, 199] width 111 height 17
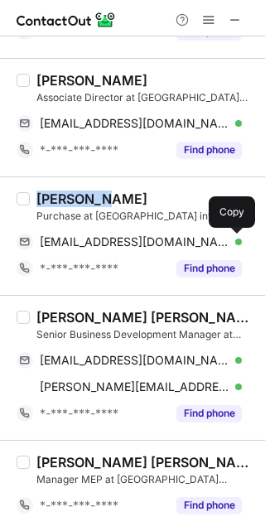
drag, startPoint x: 232, startPoint y: 246, endPoint x: 259, endPoint y: 270, distance: 36.4
click at [232, 246] on span at bounding box center [233, 241] width 13 height 13
click at [47, 306] on div "Santhosh Kumar Raghupathy Senior Business Development Manager at Cherry Hill In…" at bounding box center [132, 367] width 265 height 145
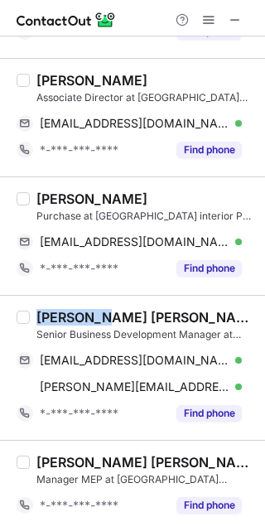
click at [47, 307] on div "Santhosh Kumar Raghupathy Senior Business Development Manager at Cherry Hill In…" at bounding box center [132, 367] width 265 height 145
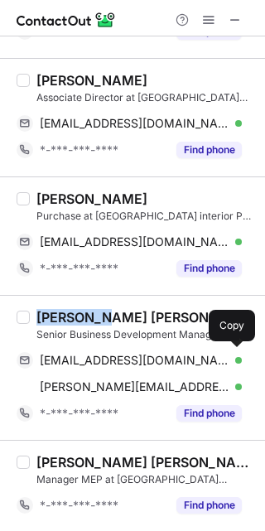
drag, startPoint x: 239, startPoint y: 363, endPoint x: 264, endPoint y: 380, distance: 31.0
click at [239, 363] on span at bounding box center [233, 360] width 13 height 13
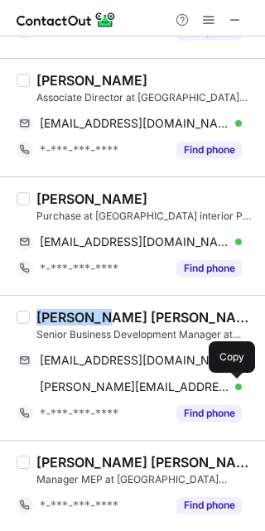
drag, startPoint x: 228, startPoint y: 391, endPoint x: 256, endPoint y: 394, distance: 28.4
click at [229, 391] on span at bounding box center [233, 386] width 13 height 13
click at [62, 452] on div "Jayateerth Vaidya vaidya Manager MEP at Cherry Hill Interiors Ltd *-***-***-***…" at bounding box center [132, 486] width 265 height 92
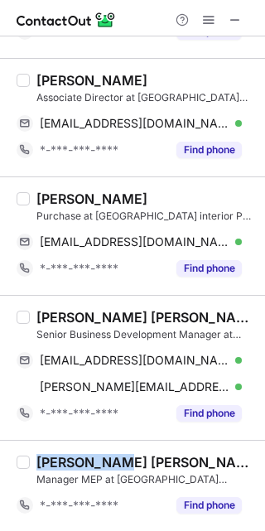
click at [62, 452] on div "Jayateerth Vaidya vaidya Manager MEP at Cherry Hill Interiors Ltd *-***-***-***…" at bounding box center [132, 486] width 265 height 92
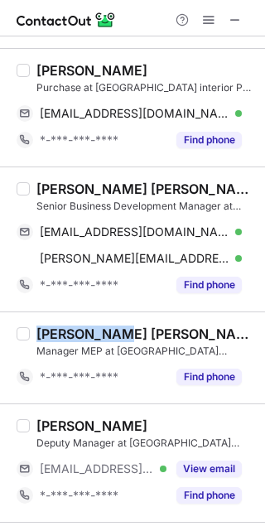
scroll to position [2293, 0]
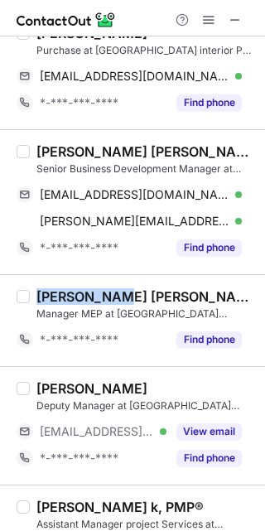
click at [222, 432] on button "View email" at bounding box center [208, 431] width 65 height 17
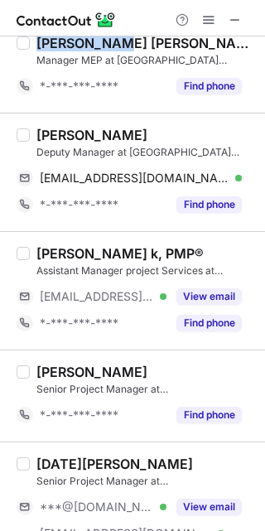
scroll to position [2602, 0]
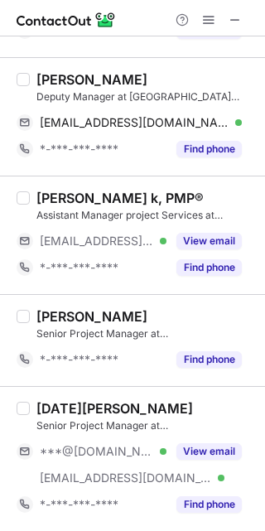
click at [205, 469] on div "***@gmail.com Verified ***@cherryhill.in Verified View email" at bounding box center [136, 464] width 239 height 53
click at [52, 405] on div "Kartik Kuchroo" at bounding box center [114, 408] width 157 height 17
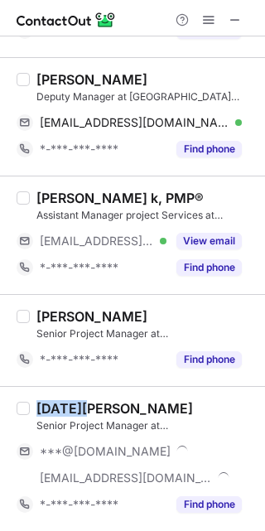
click at [52, 405] on div "Kartik Kuchroo" at bounding box center [114, 408] width 157 height 17
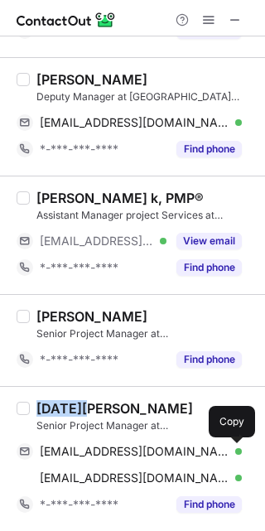
drag, startPoint x: 236, startPoint y: 450, endPoint x: 262, endPoint y: 466, distance: 30.6
click at [239, 451] on span at bounding box center [233, 451] width 13 height 13
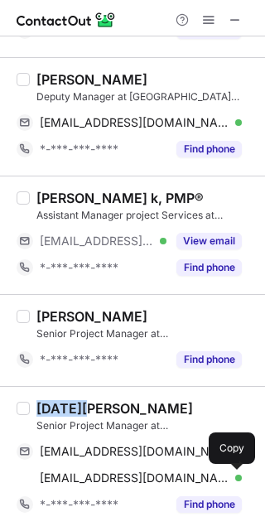
drag, startPoint x: 229, startPoint y: 476, endPoint x: 263, endPoint y: 486, distance: 35.6
click at [229, 476] on span at bounding box center [233, 477] width 13 height 13
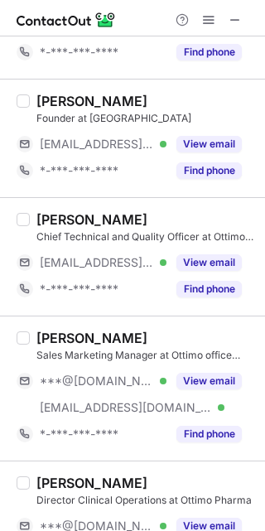
scroll to position [0, 0]
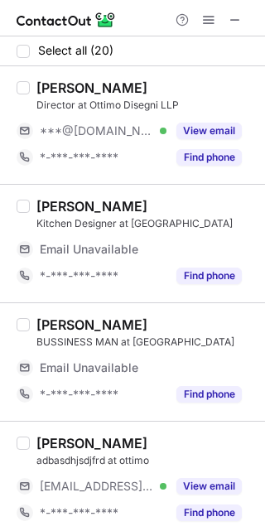
click at [214, 130] on button "View email" at bounding box center [208, 131] width 65 height 17
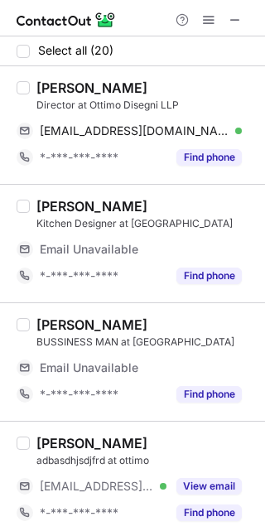
click at [62, 92] on div "Juhi Basoya" at bounding box center [91, 88] width 111 height 17
click at [56, 90] on div "Juhi Basoya" at bounding box center [91, 88] width 111 height 17
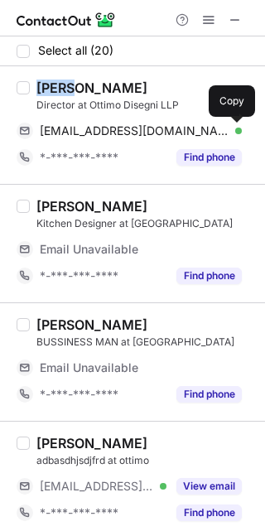
drag, startPoint x: 237, startPoint y: 138, endPoint x: 263, endPoint y: 182, distance: 52.0
click at [237, 138] on button at bounding box center [233, 131] width 17 height 17
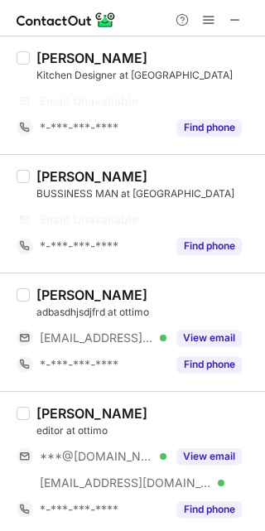
scroll to position [166, 0]
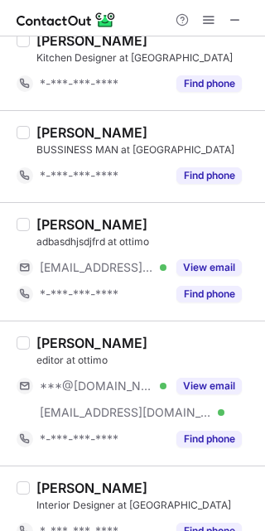
click at [208, 319] on div "dipankar halder adbasdhjsdjfrd at ottimo ***@ottimopay.com Verified View email …" at bounding box center [132, 261] width 265 height 118
click at [229, 269] on button "View email" at bounding box center [208, 267] width 65 height 17
click at [219, 387] on button "View email" at bounding box center [208, 386] width 65 height 17
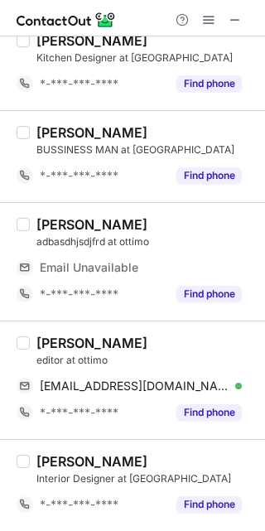
click at [69, 340] on div "siddharth thakur" at bounding box center [91, 343] width 111 height 17
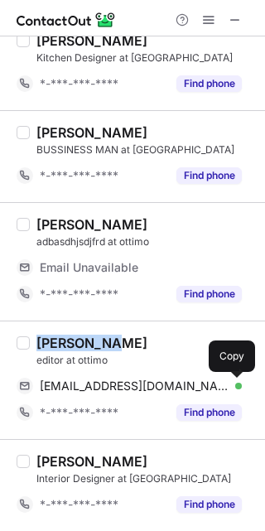
drag, startPoint x: 238, startPoint y: 380, endPoint x: 263, endPoint y: 373, distance: 25.9
click at [239, 379] on span at bounding box center [233, 385] width 13 height 13
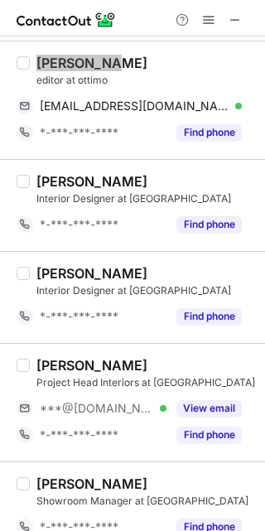
scroll to position [497, 0]
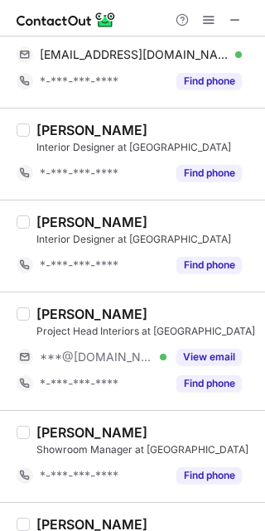
drag, startPoint x: 182, startPoint y: 365, endPoint x: 32, endPoint y: 317, distance: 157.5
click at [182, 365] on div "View email" at bounding box center [204, 357] width 75 height 27
click at [40, 306] on div "Priyanka Shah" at bounding box center [91, 314] width 111 height 17
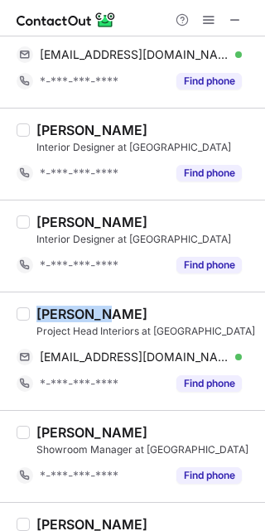
click at [40, 306] on div "Priyanka Shah" at bounding box center [91, 314] width 111 height 17
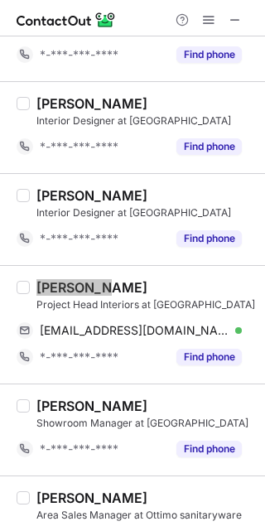
scroll to position [471, 0]
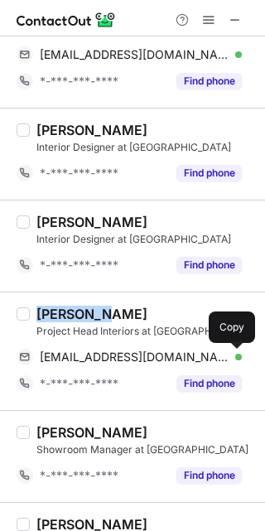
drag, startPoint x: 237, startPoint y: 357, endPoint x: 260, endPoint y: 358, distance: 23.2
click at [236, 357] on span at bounding box center [233, 356] width 13 height 13
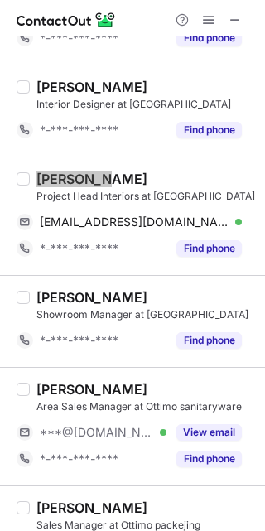
scroll to position [636, 0]
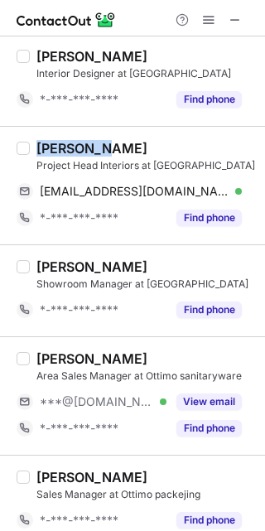
drag, startPoint x: 218, startPoint y: 397, endPoint x: 165, endPoint y: 398, distance: 53.0
click at [218, 398] on button "View email" at bounding box center [208, 402] width 65 height 17
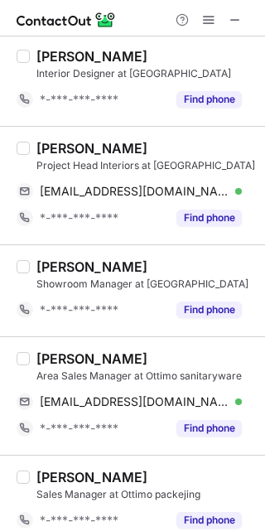
click at [59, 360] on div "Renny Walia" at bounding box center [91, 358] width 111 height 17
click at [239, 405] on button at bounding box center [233, 402] width 17 height 17
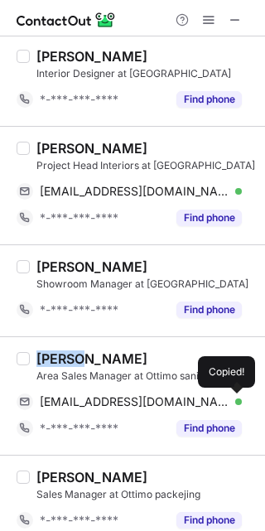
click at [239, 404] on span at bounding box center [233, 401] width 13 height 13
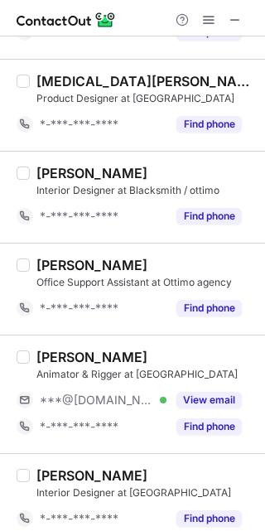
scroll to position [1506, 0]
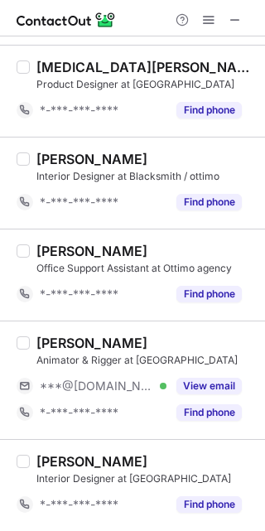
drag, startPoint x: 210, startPoint y: 386, endPoint x: 76, endPoint y: 357, distance: 136.5
click at [210, 386] on button "View email" at bounding box center [208, 386] width 65 height 17
click at [56, 343] on div "Sanjay Kamble" at bounding box center [91, 343] width 111 height 17
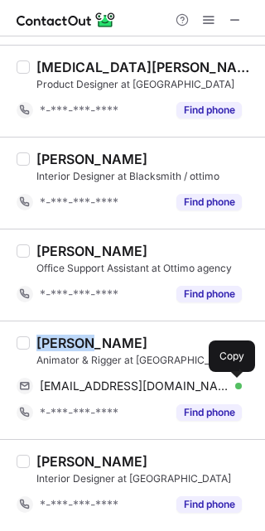
drag, startPoint x: 228, startPoint y: 379, endPoint x: 258, endPoint y: 433, distance: 62.3
click at [228, 379] on span at bounding box center [233, 385] width 13 height 13
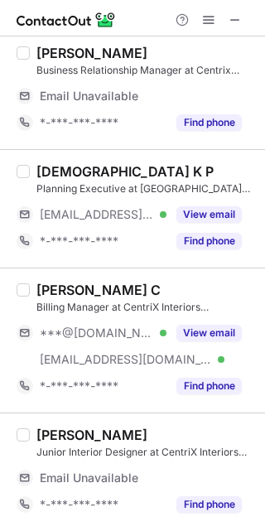
scroll to position [35, 0]
drag, startPoint x: 220, startPoint y: 336, endPoint x: 120, endPoint y: 323, distance: 100.2
click at [220, 336] on button "View email" at bounding box center [208, 333] width 65 height 17
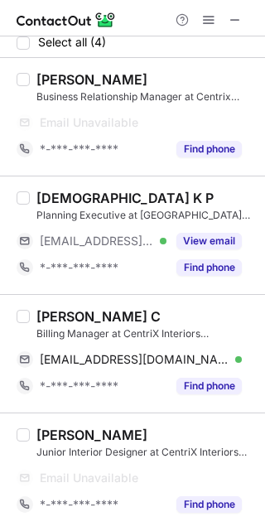
scroll to position [8, 0]
click at [58, 294] on div "Kavin C Billing Manager at CentriX Interiors Bangalore kavinc1988@gmail.com Ver…" at bounding box center [132, 353] width 265 height 118
click at [54, 294] on div "Kavin C Billing Manager at CentriX Interiors Bangalore kavinc1988@gmail.com Ver…" at bounding box center [132, 353] width 265 height 118
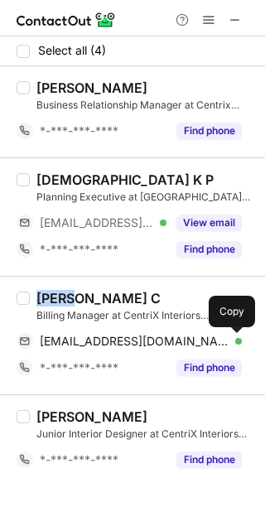
drag, startPoint x: 227, startPoint y: 343, endPoint x: 235, endPoint y: 341, distance: 8.4
click at [235, 341] on span at bounding box center [233, 341] width 13 height 13
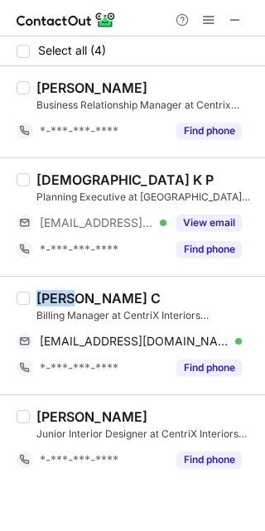
click at [209, 222] on button "View email" at bounding box center [208, 223] width 65 height 17
click at [74, 179] on div "Vaishnavi K P" at bounding box center [124, 179] width 177 height 17
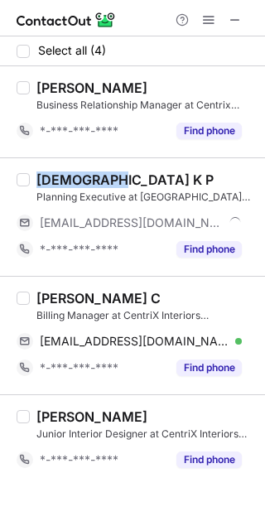
click at [74, 179] on div "Vaishnavi K P" at bounding box center [124, 179] width 177 height 17
